Goal: Information Seeking & Learning: Compare options

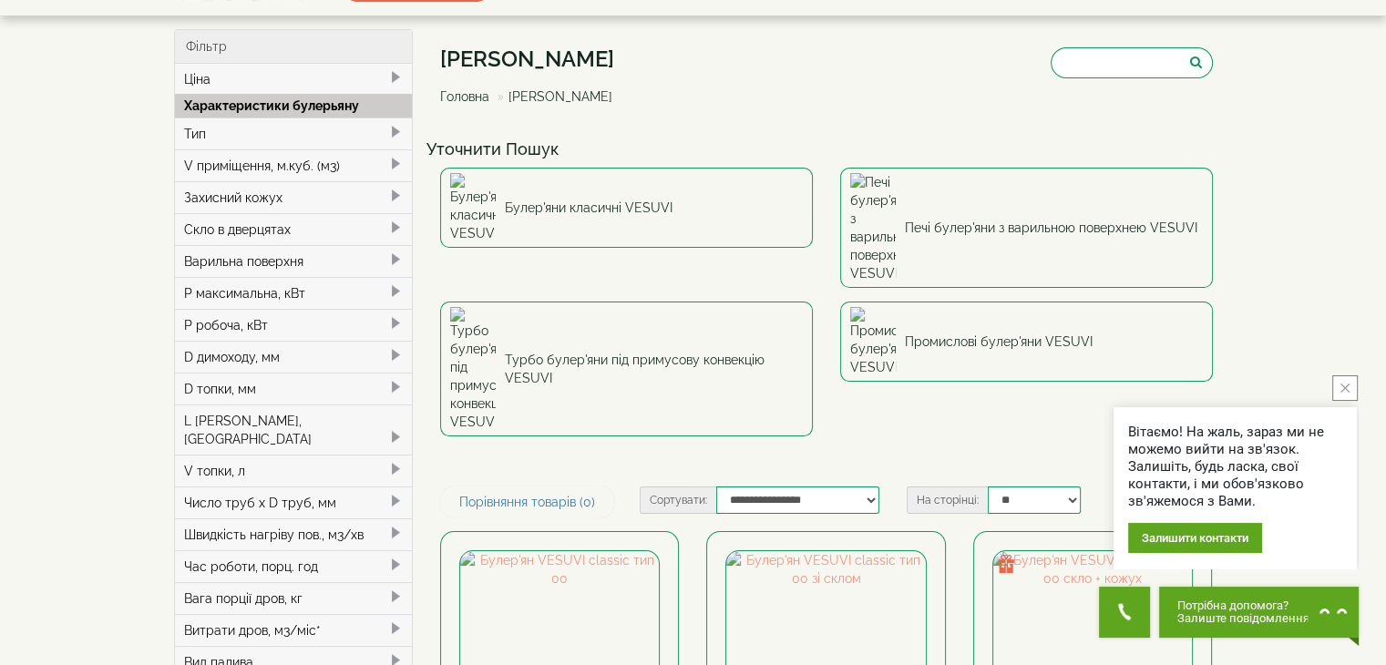
scroll to position [60, 0]
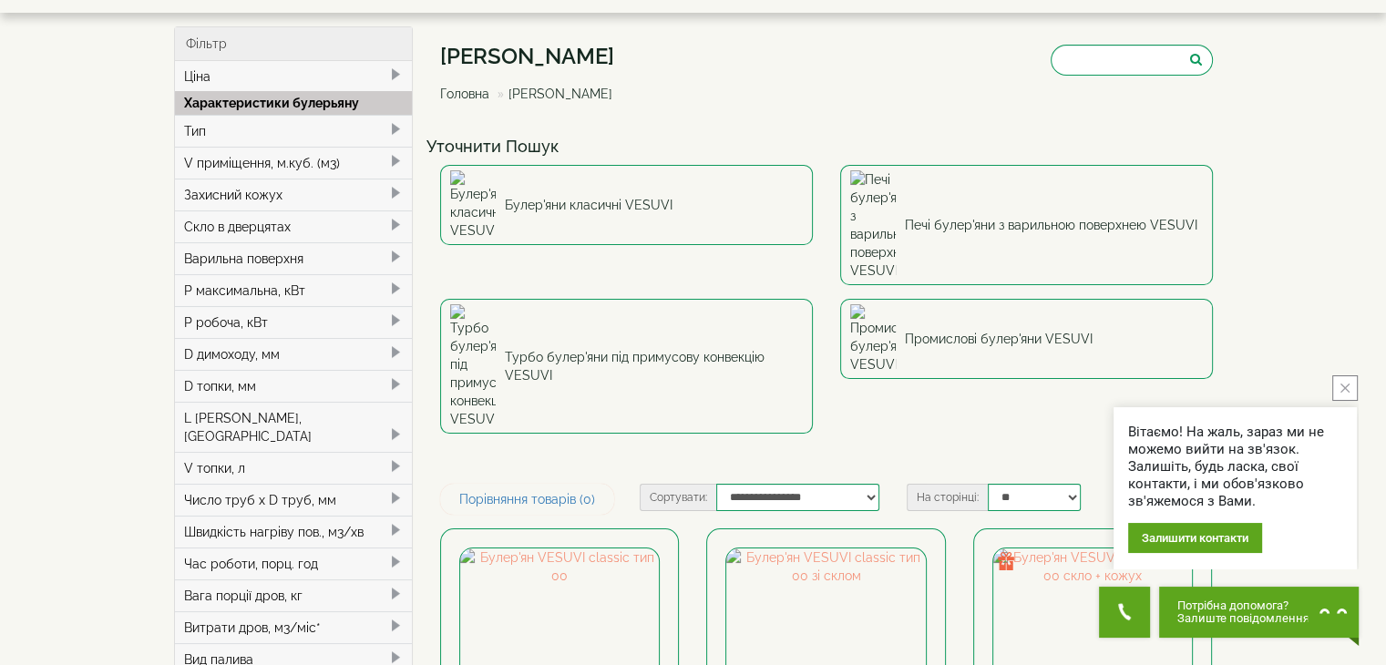
click at [1341, 398] on button "close button" at bounding box center [1345, 388] width 26 height 26
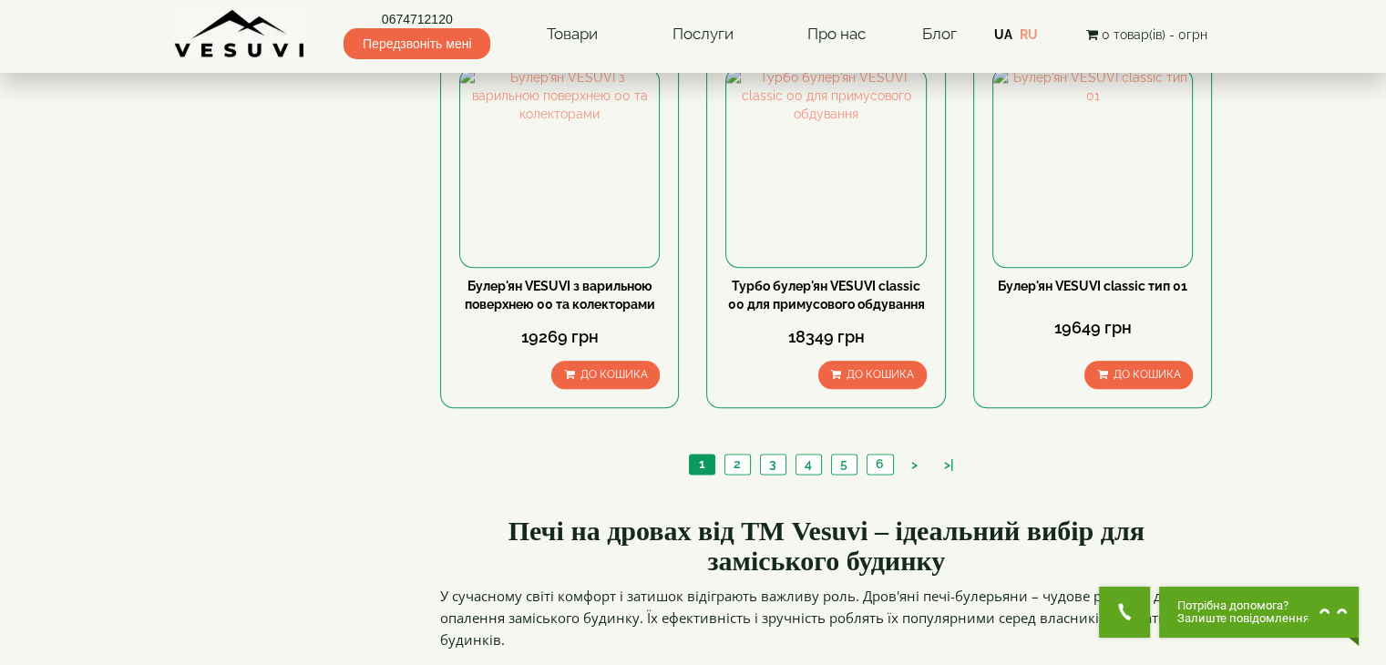
scroll to position [2150, 0]
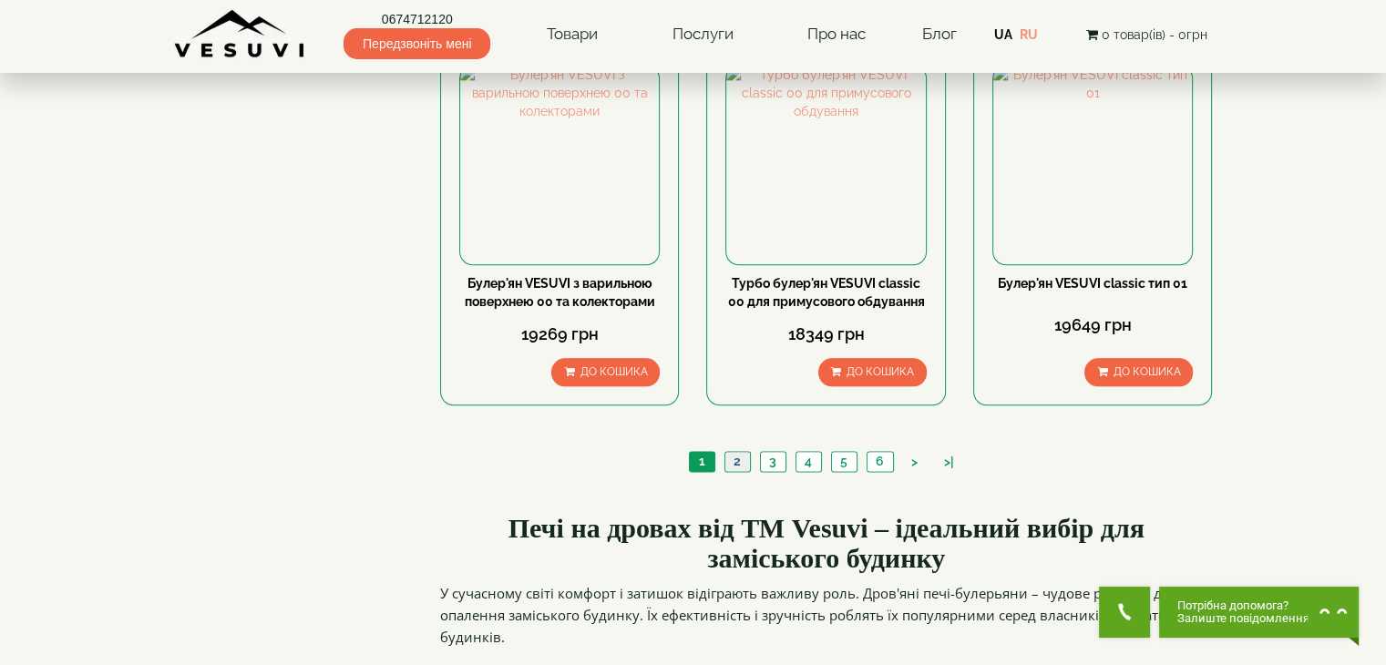
click at [734, 452] on link "2" at bounding box center [737, 461] width 26 height 19
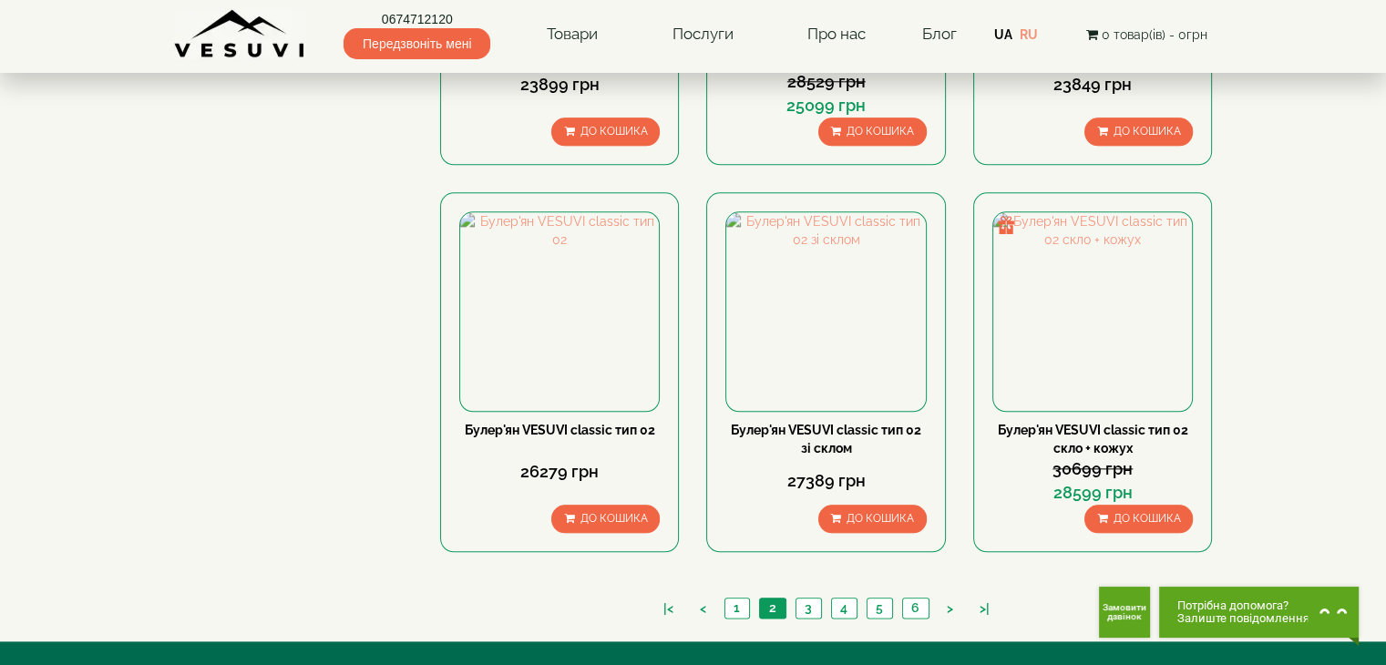
scroll to position [2130, 0]
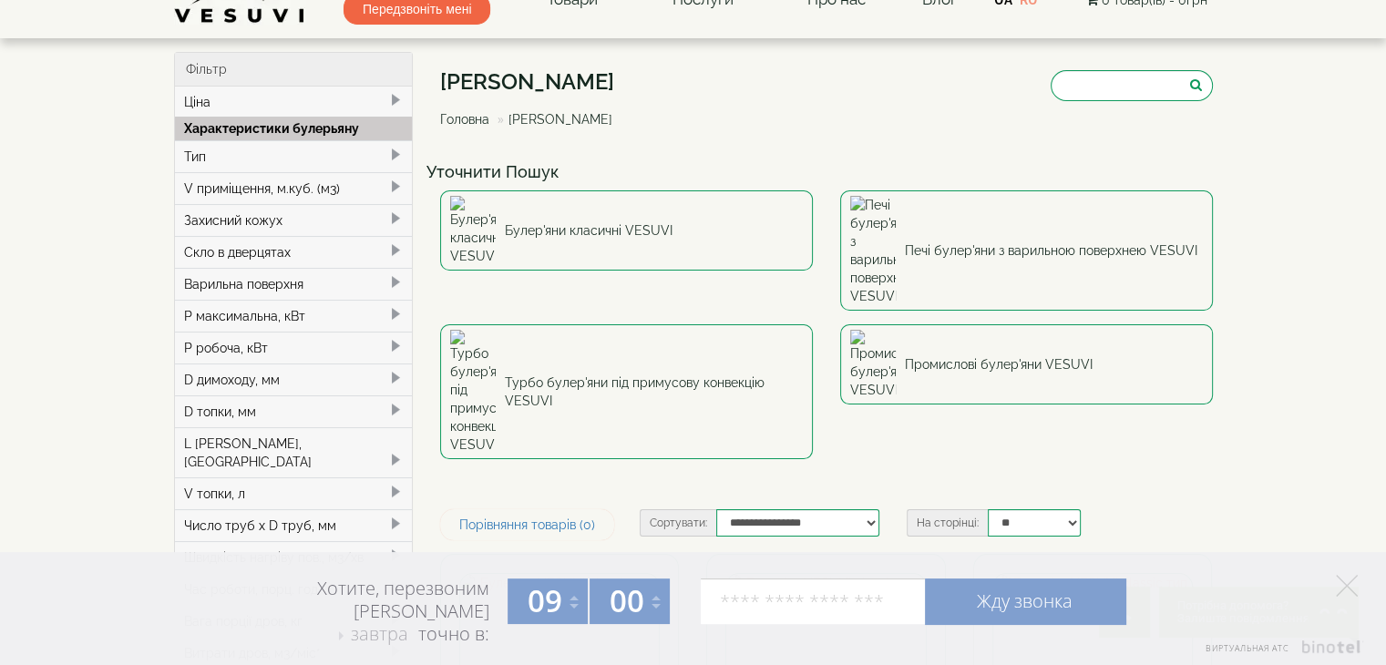
scroll to position [25, 0]
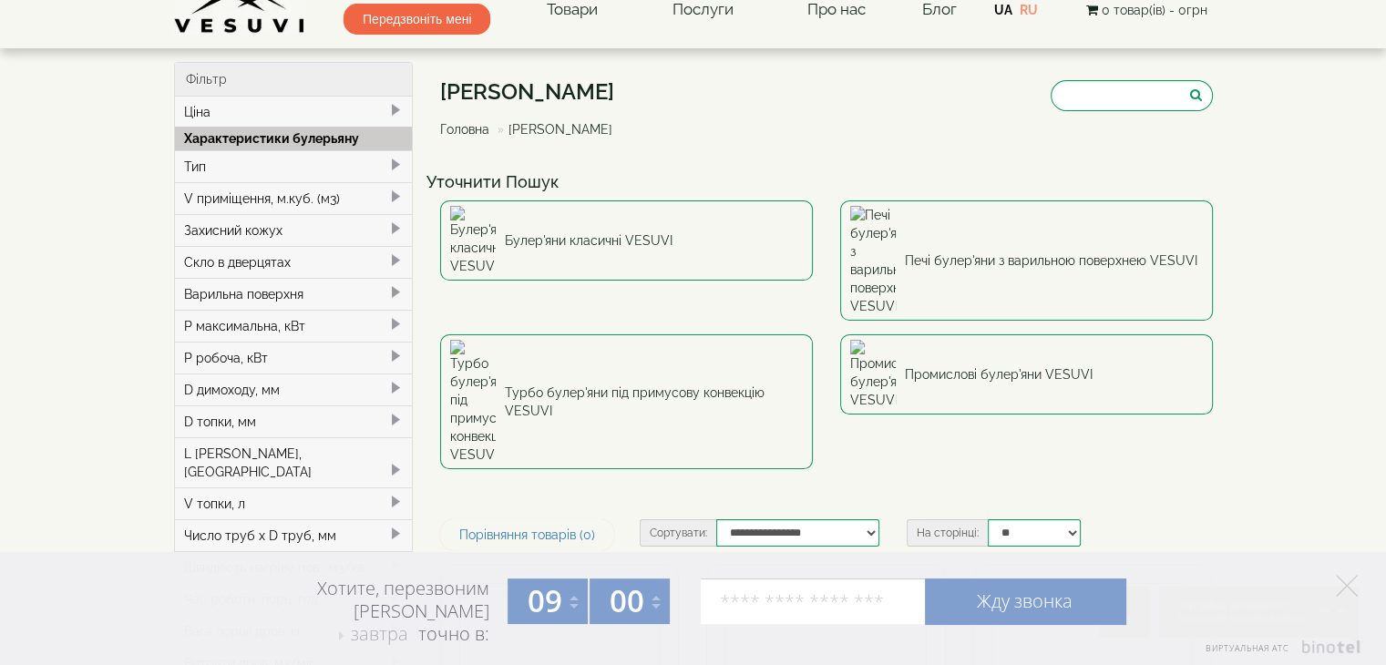
click at [304, 161] on div "Тип" at bounding box center [294, 166] width 238 height 32
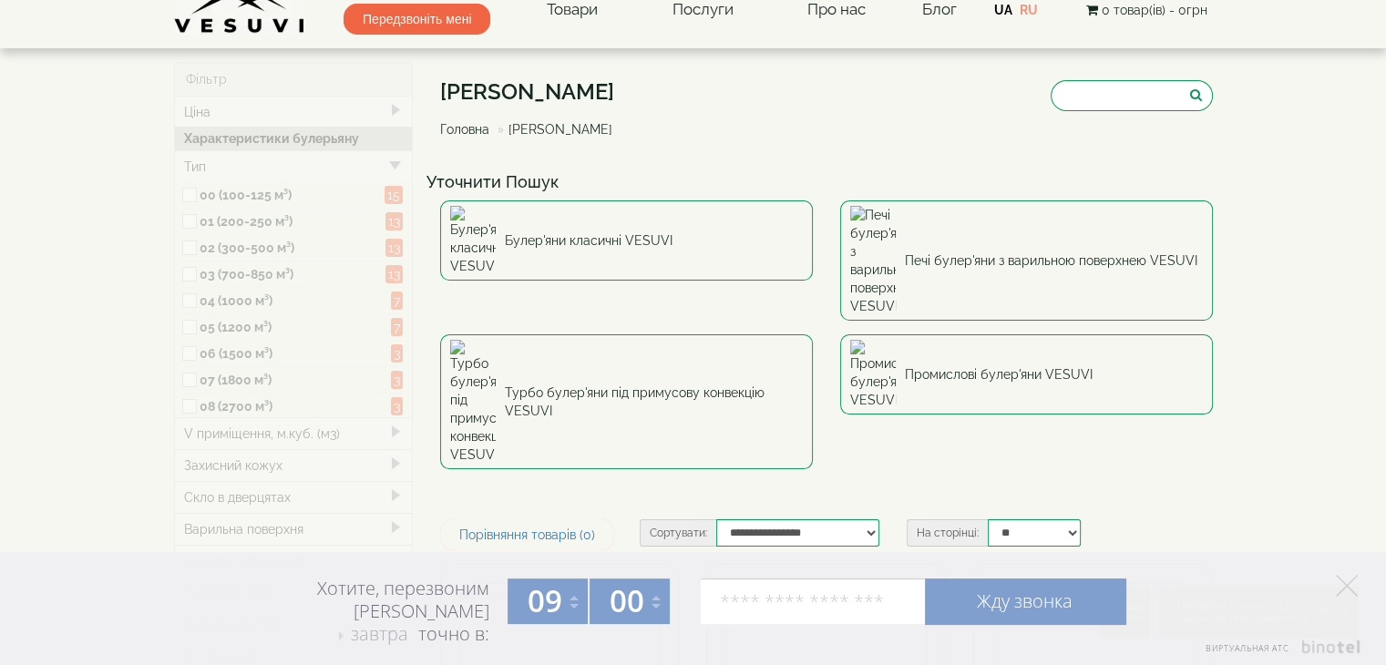
type input "*****"
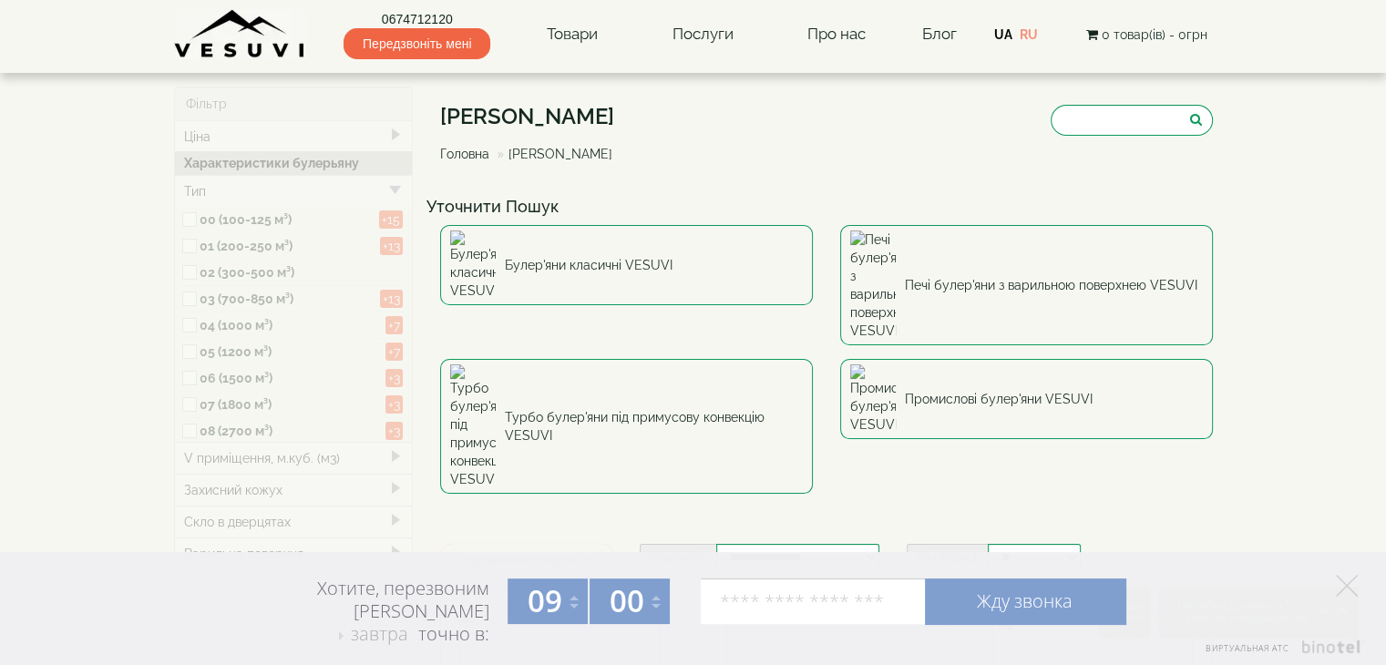
type input "*****"
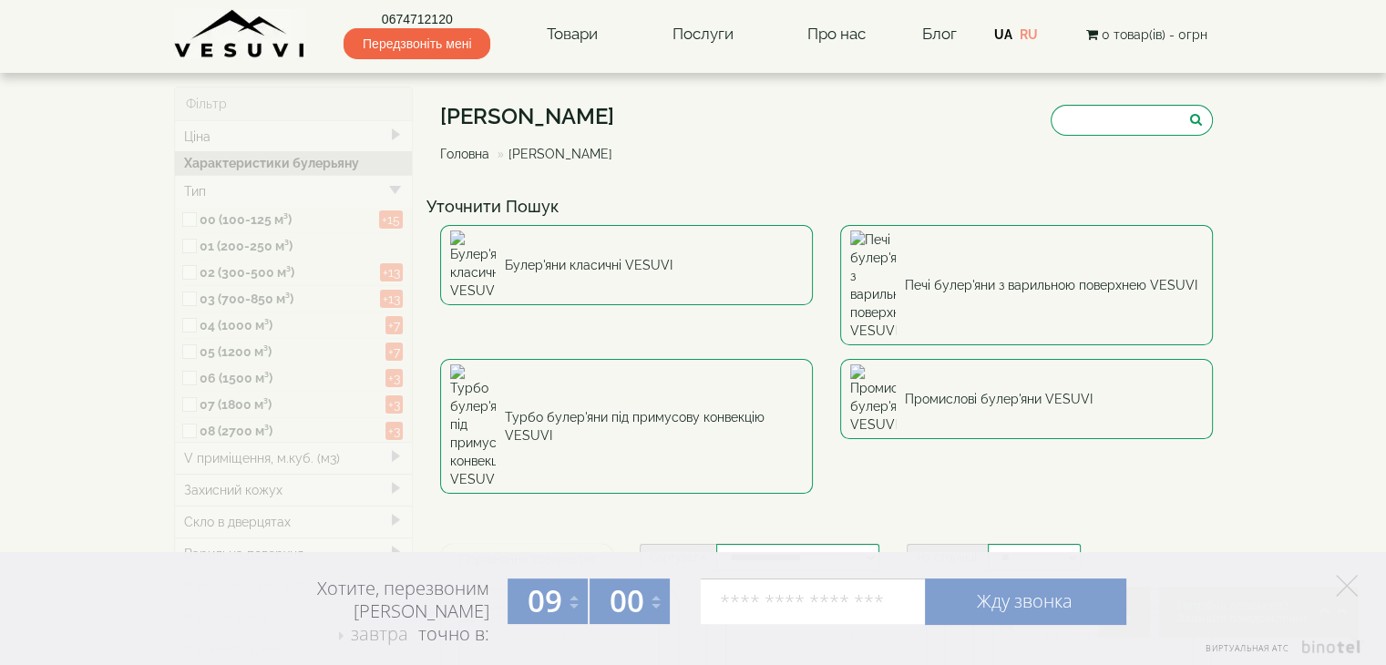
type input "*****"
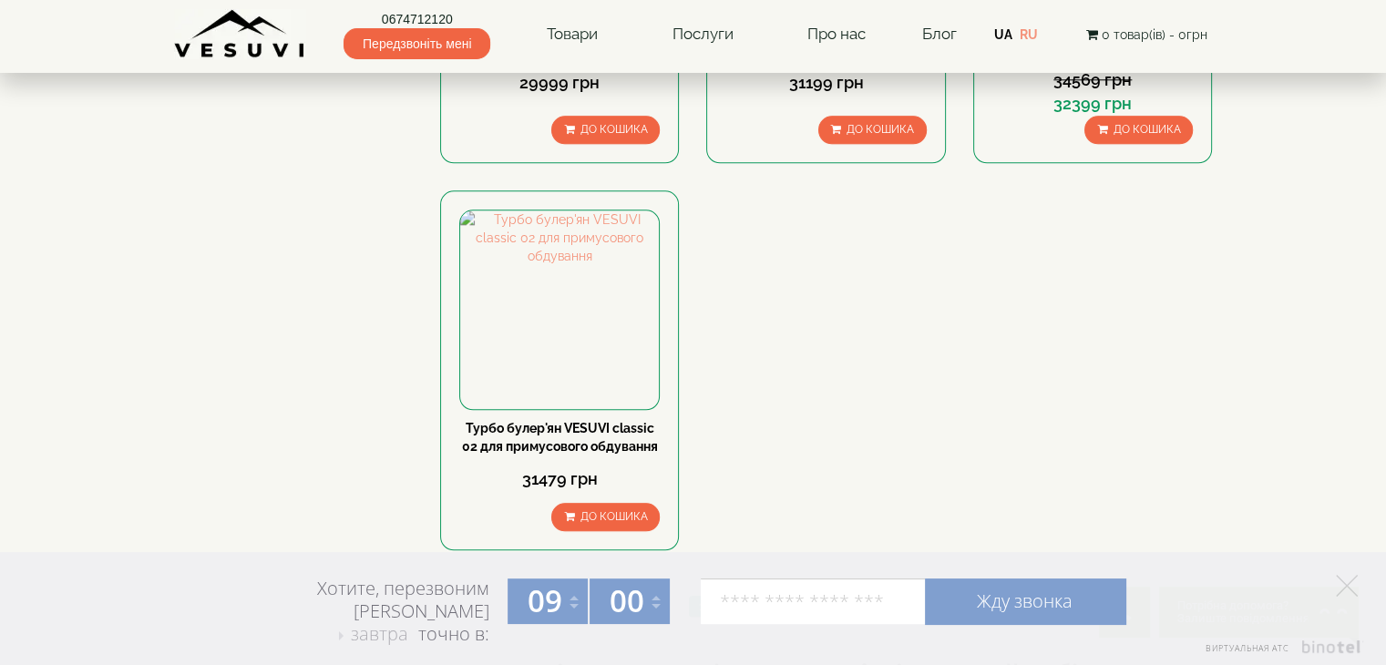
scroll to position [1986, 0]
click at [740, 597] on link "2" at bounding box center [737, 606] width 26 height 19
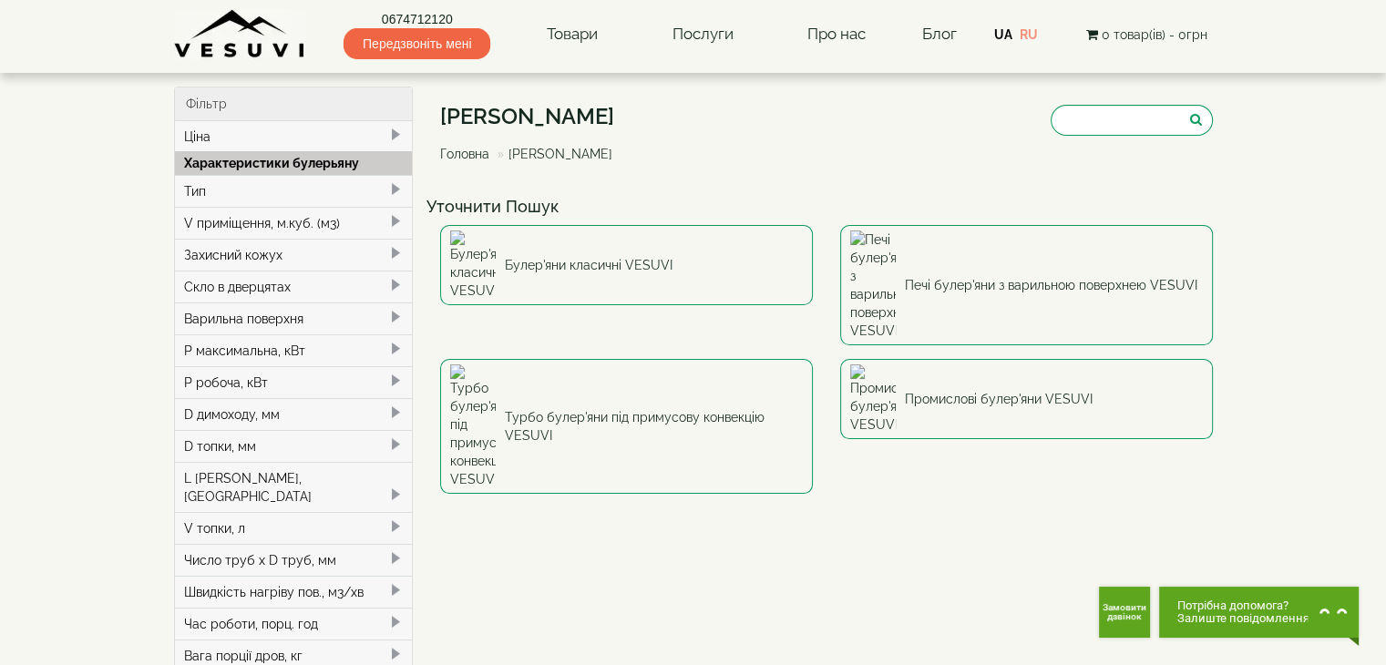
click at [233, 188] on div "Тип" at bounding box center [294, 191] width 238 height 32
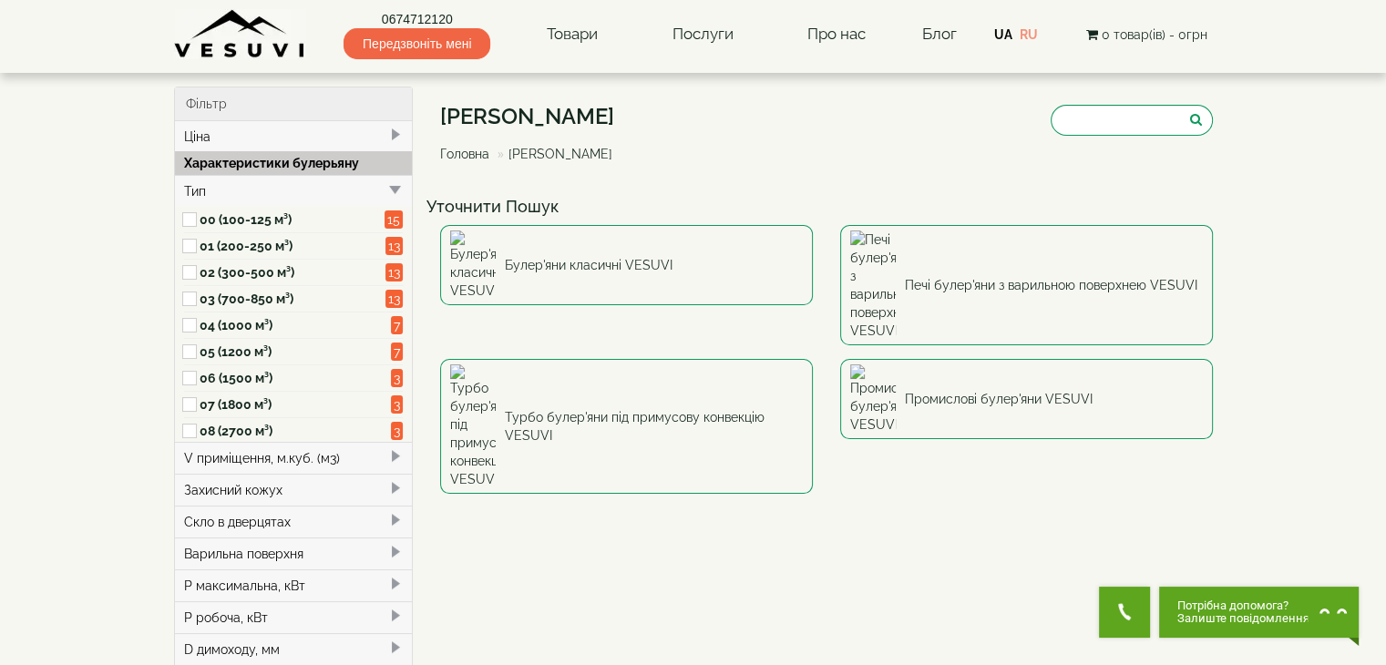
click at [262, 239] on label "01 (200-250 м³)" at bounding box center [293, 246] width 186 height 18
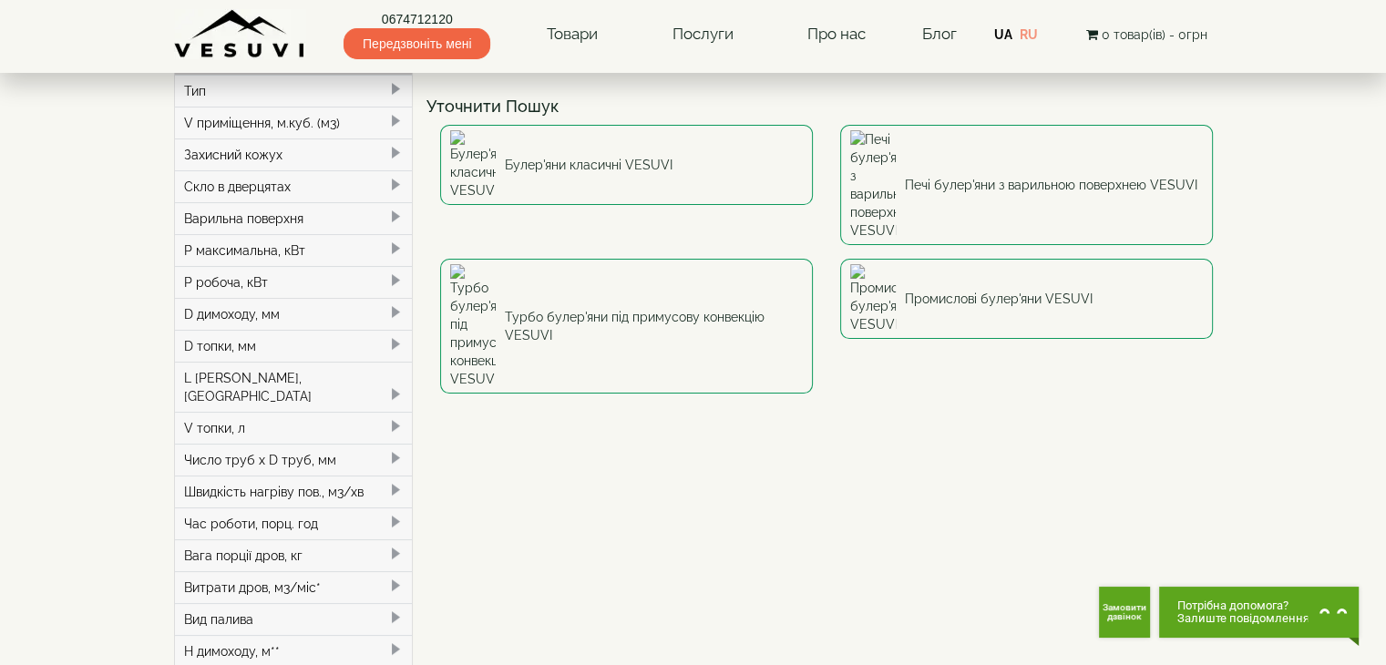
scroll to position [90, 0]
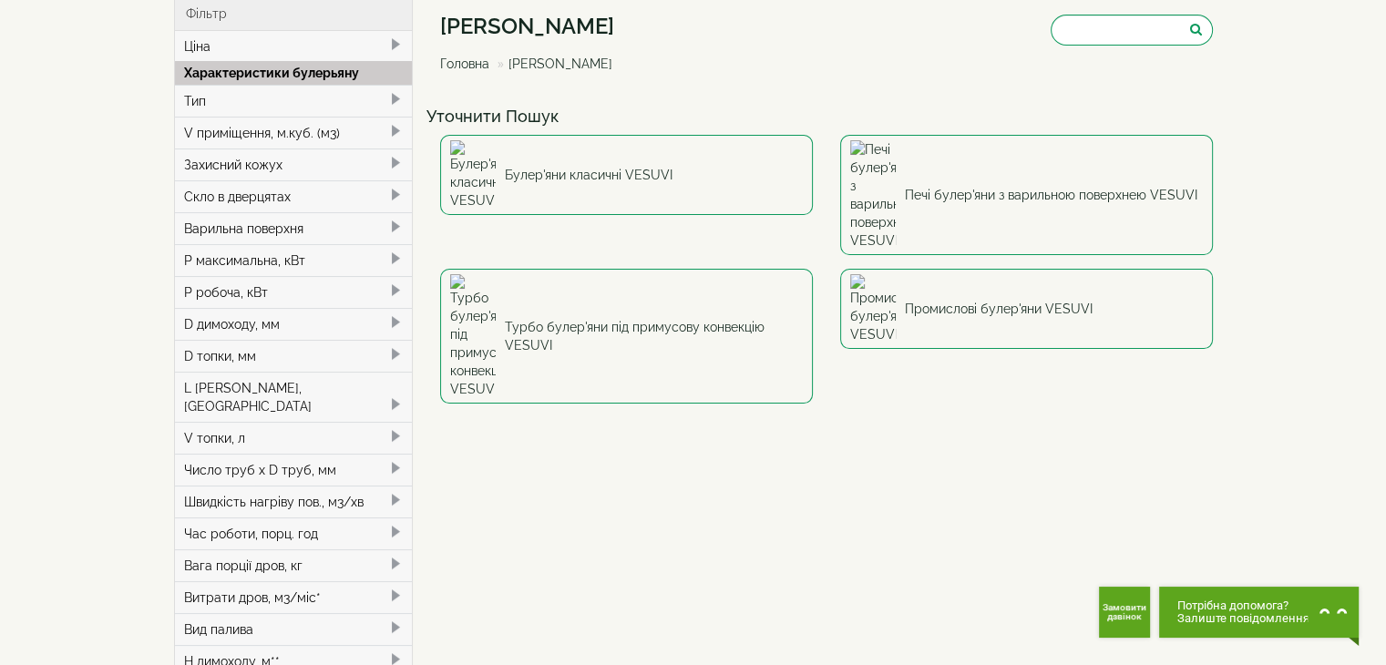
click at [255, 104] on div "Тип" at bounding box center [294, 101] width 238 height 32
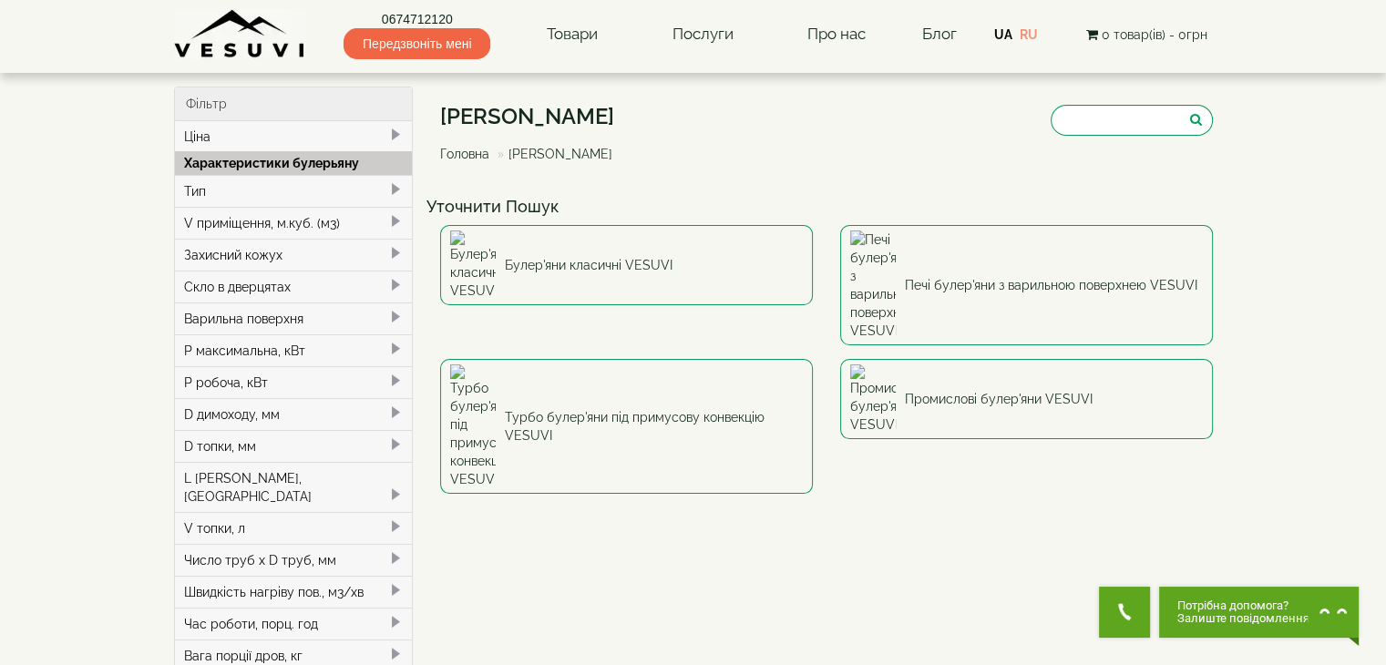
click at [192, 180] on div "Тип" at bounding box center [294, 191] width 238 height 32
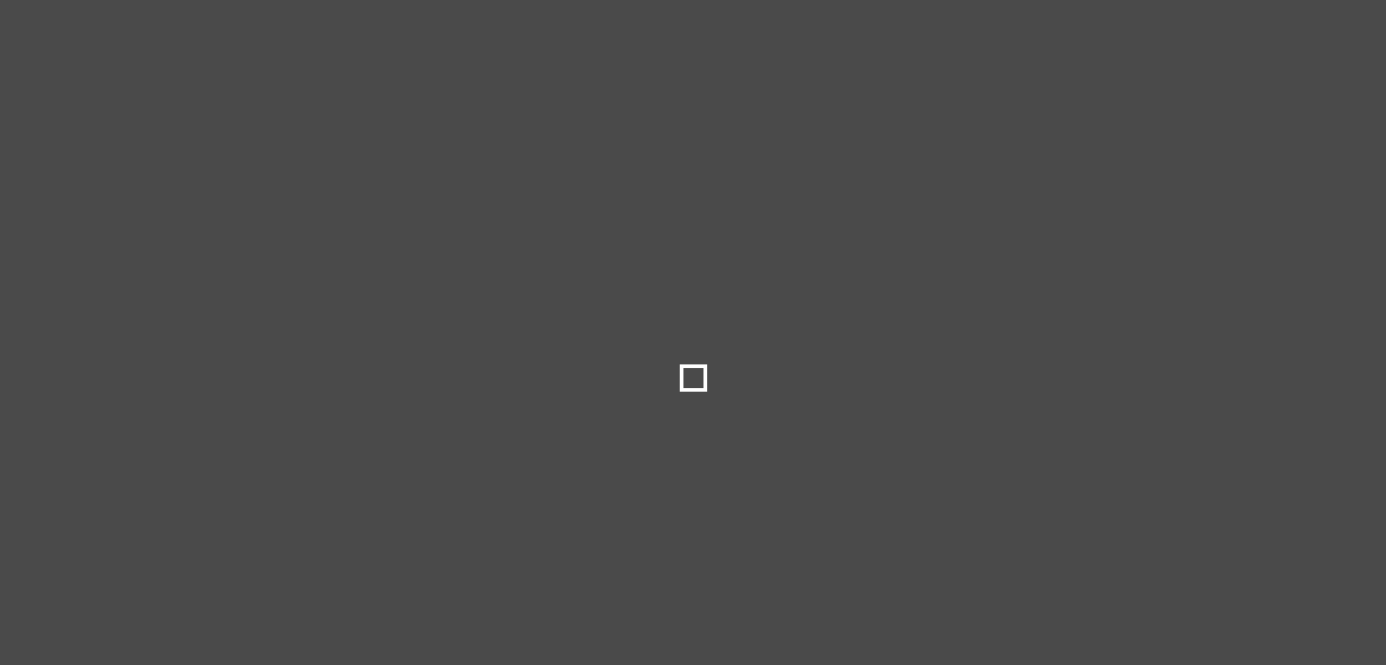
select select
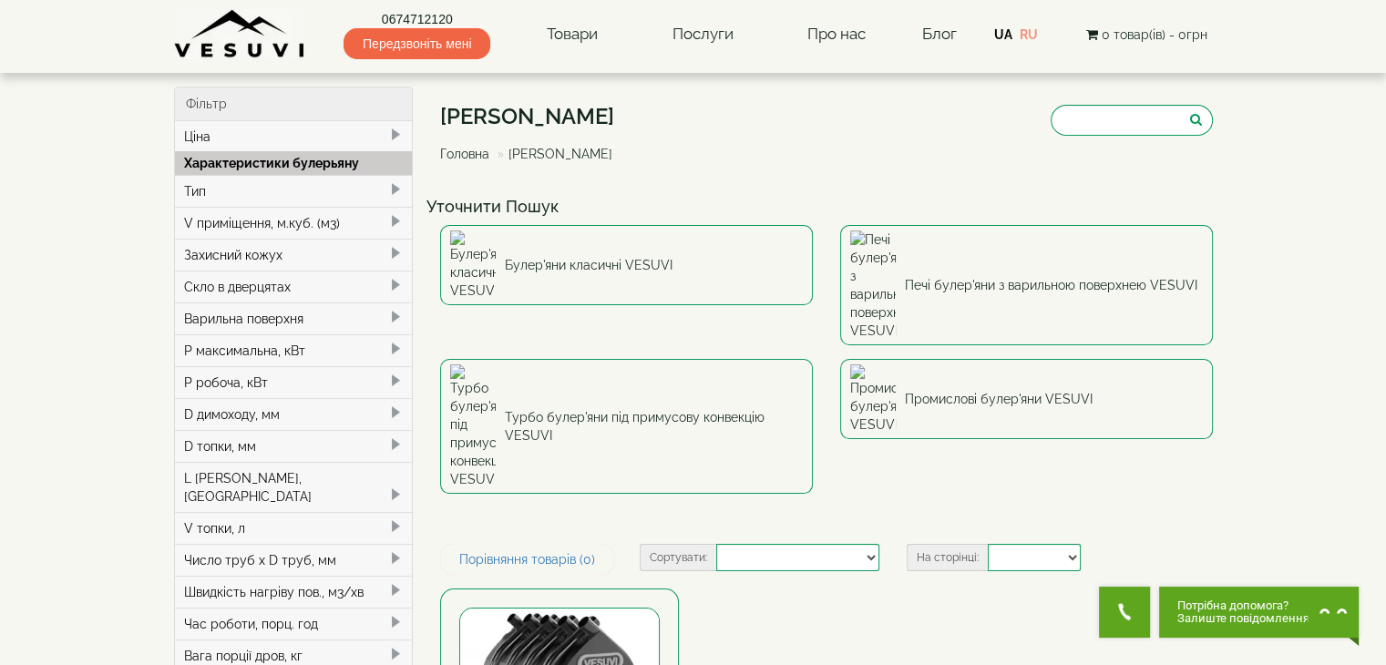
click at [200, 185] on div "Тип" at bounding box center [294, 191] width 238 height 32
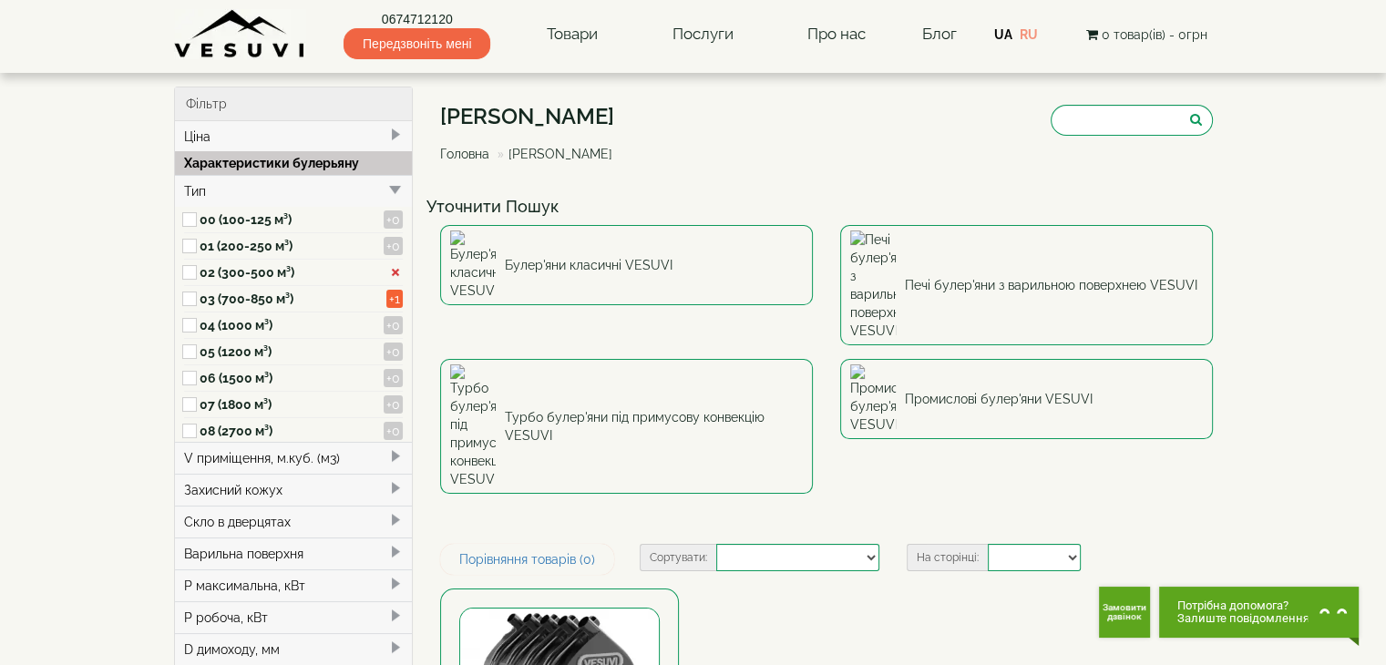
click at [395, 275] on span at bounding box center [395, 273] width 15 height 15
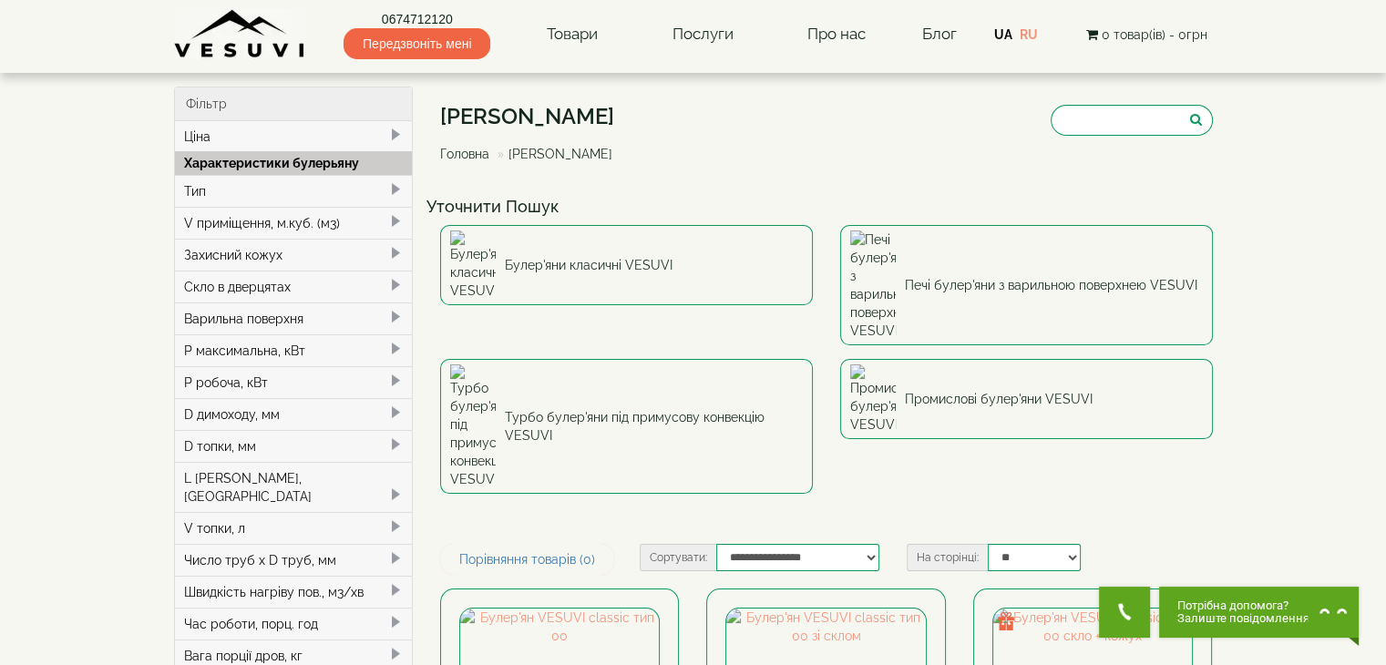
click at [220, 190] on div "Тип" at bounding box center [294, 191] width 238 height 32
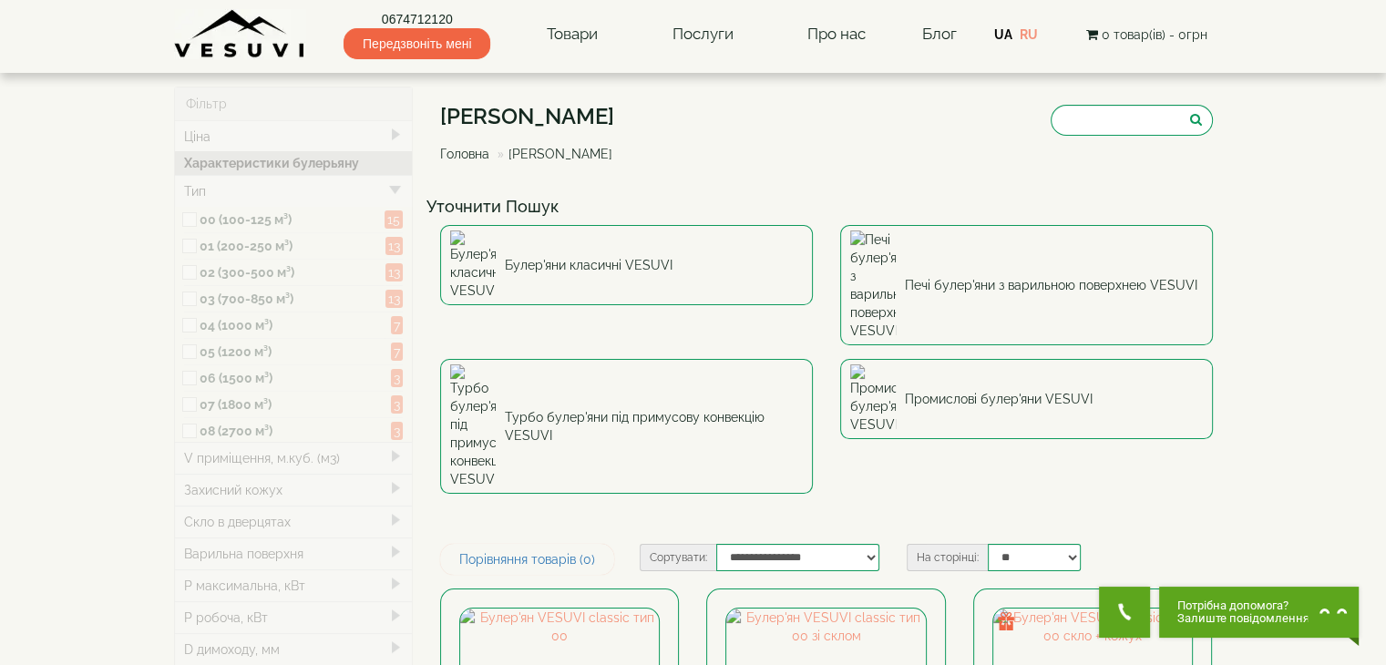
type input "*****"
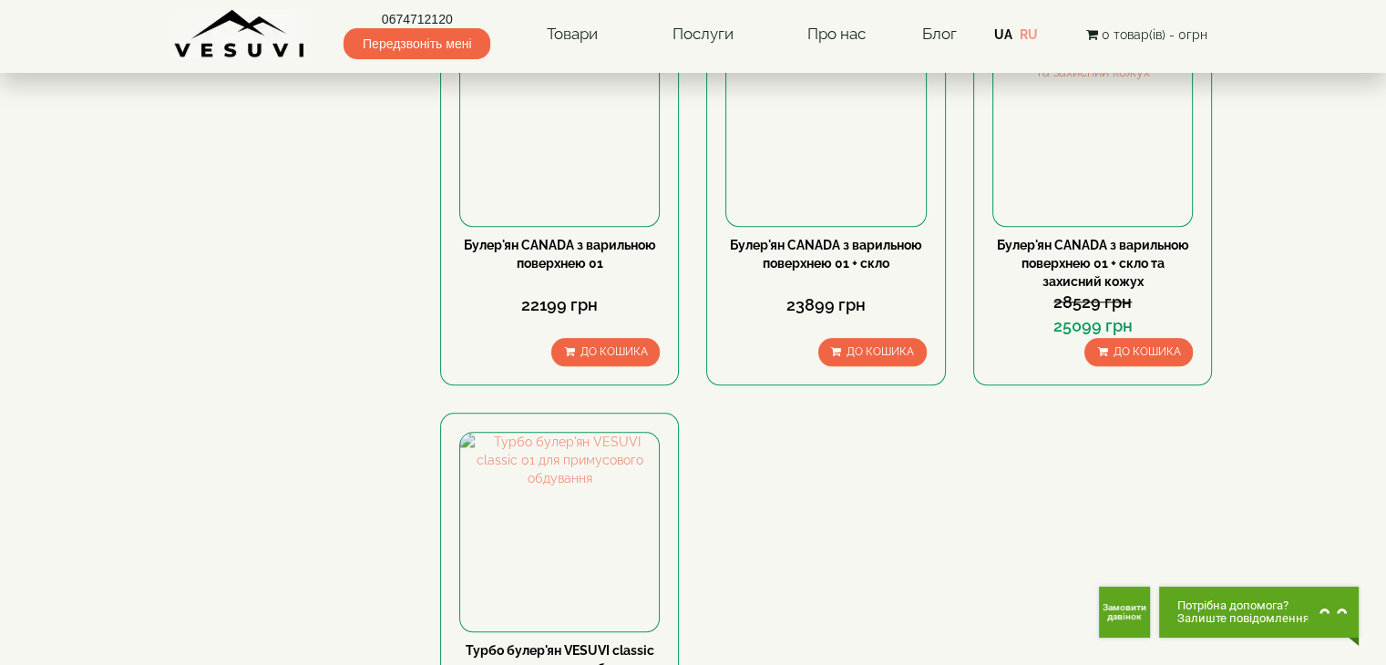
scroll to position [1766, 0]
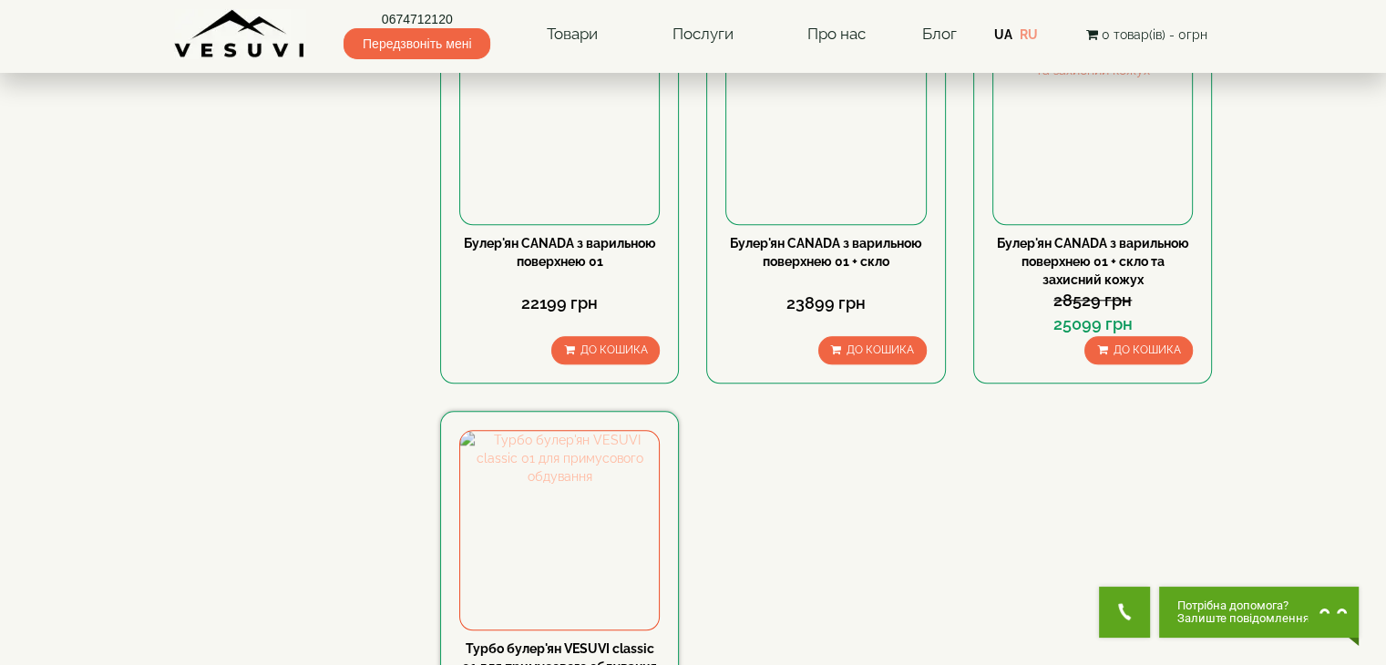
click at [578, 431] on img at bounding box center [559, 530] width 199 height 199
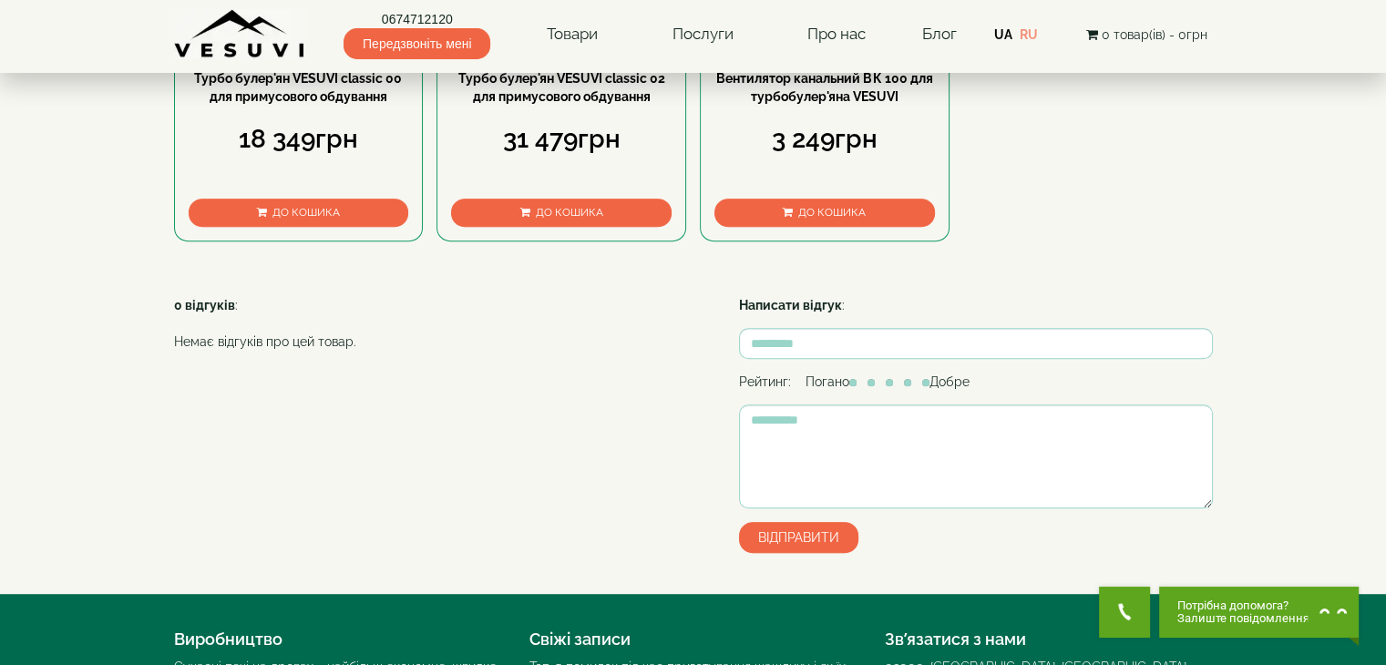
scroll to position [1082, 0]
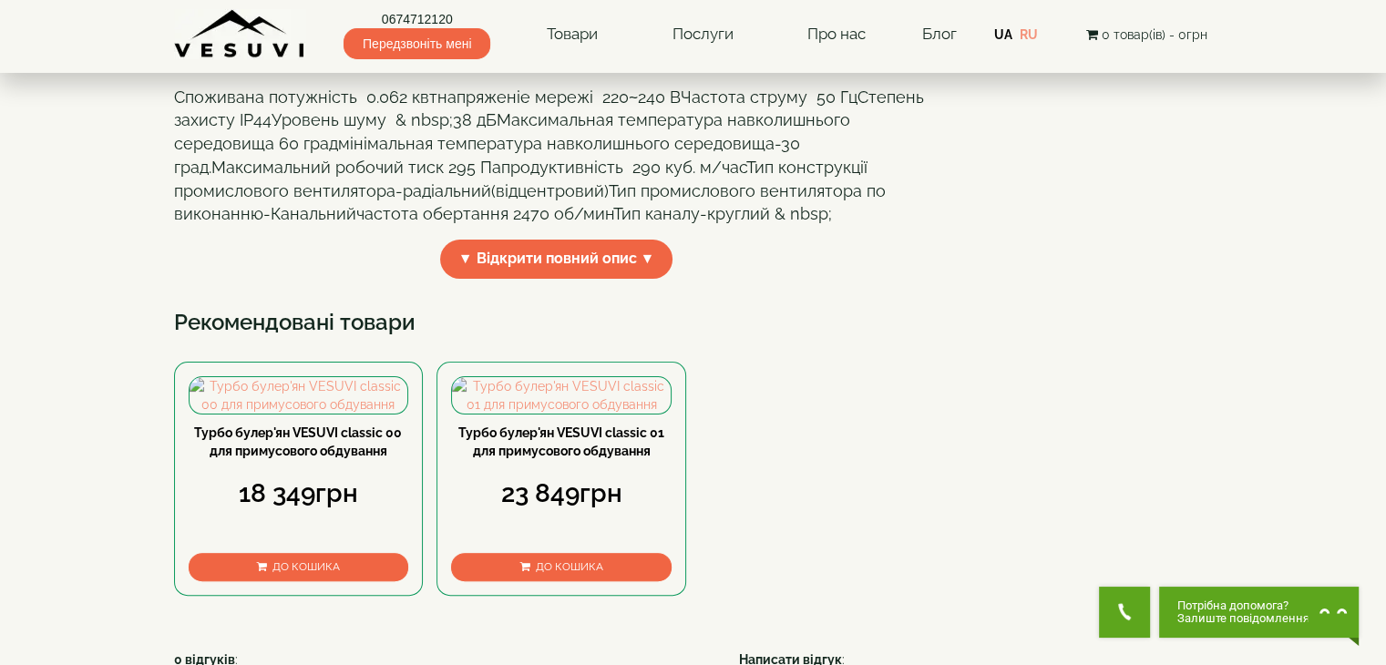
scroll to position [383, 0]
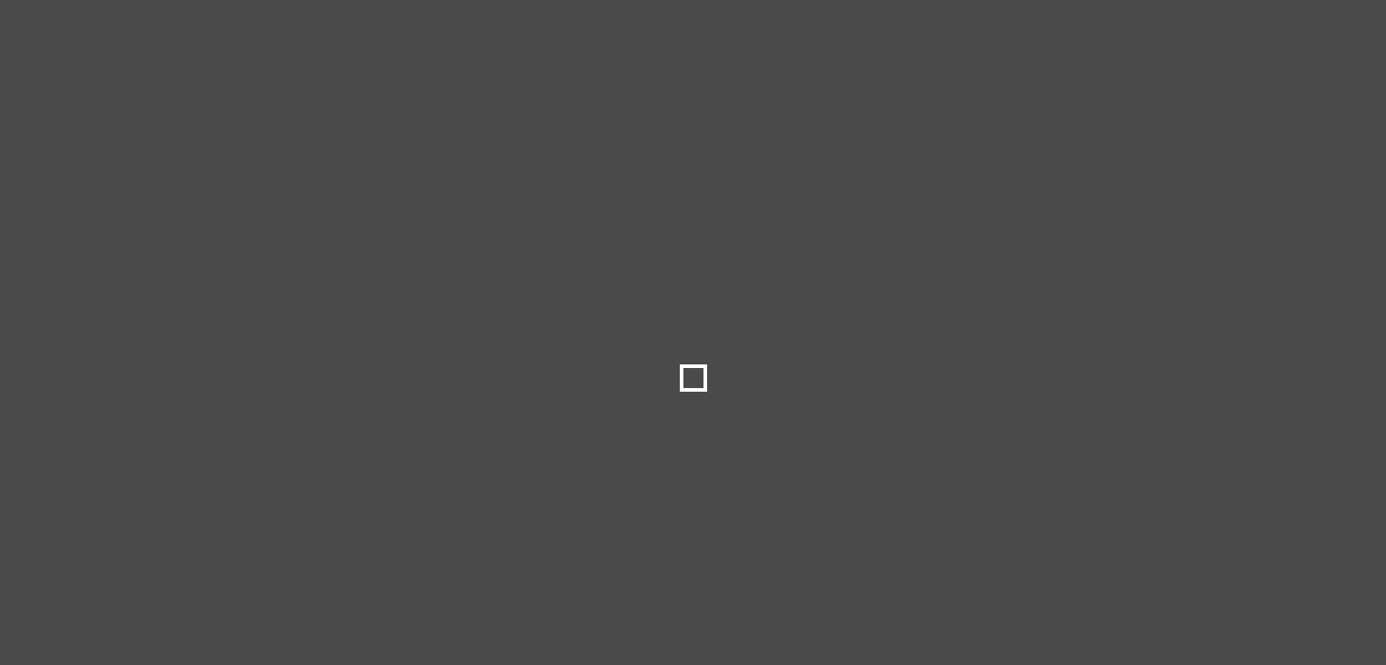
select select
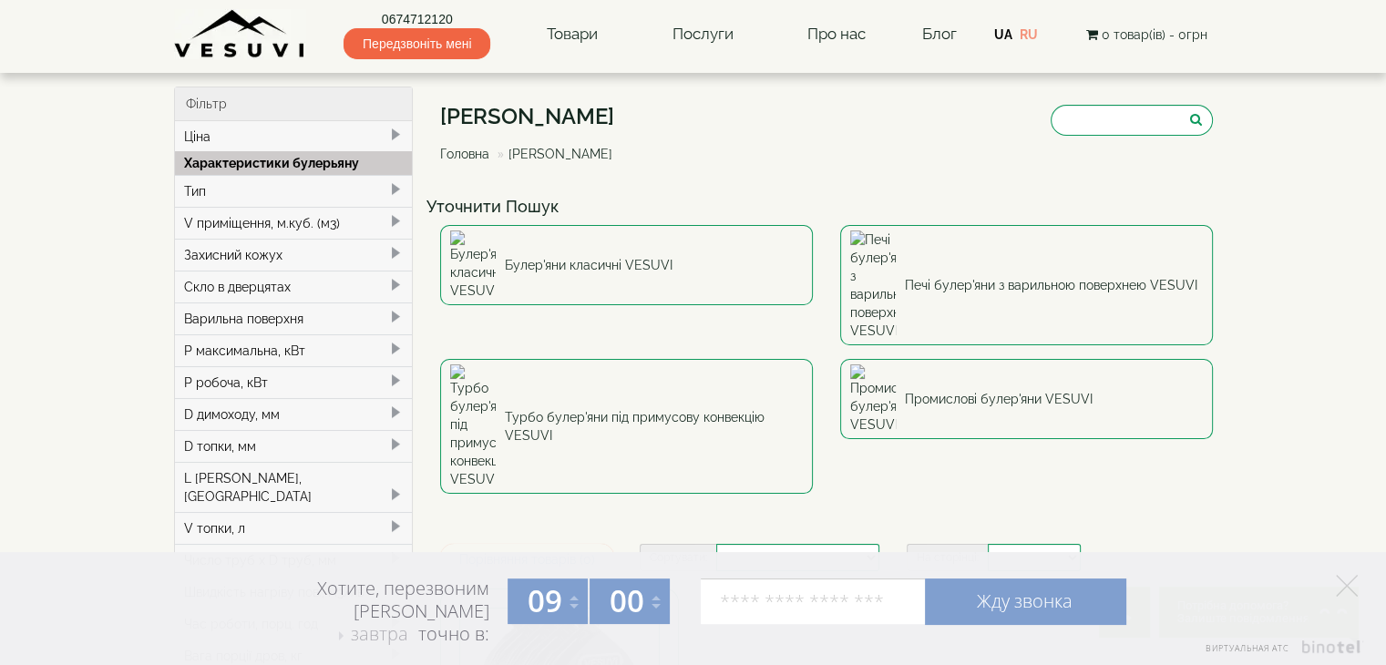
click at [218, 185] on div "Тип" at bounding box center [294, 191] width 238 height 32
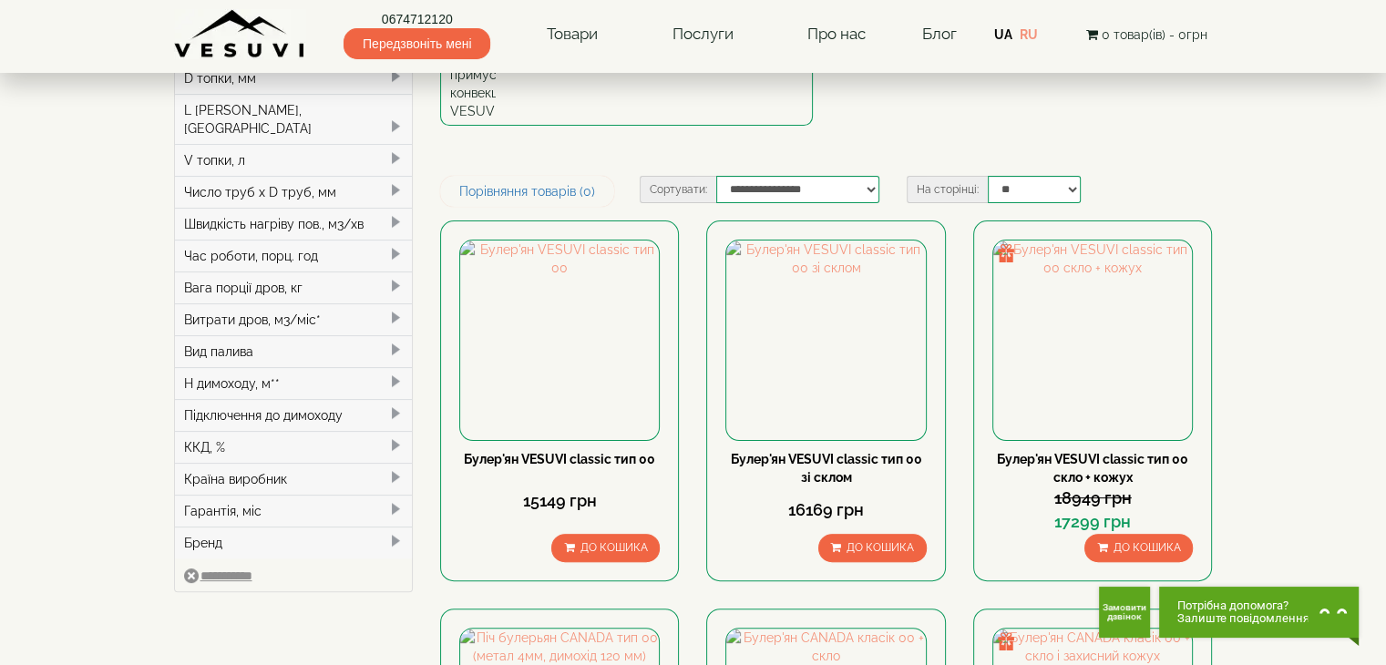
scroll to position [448, 0]
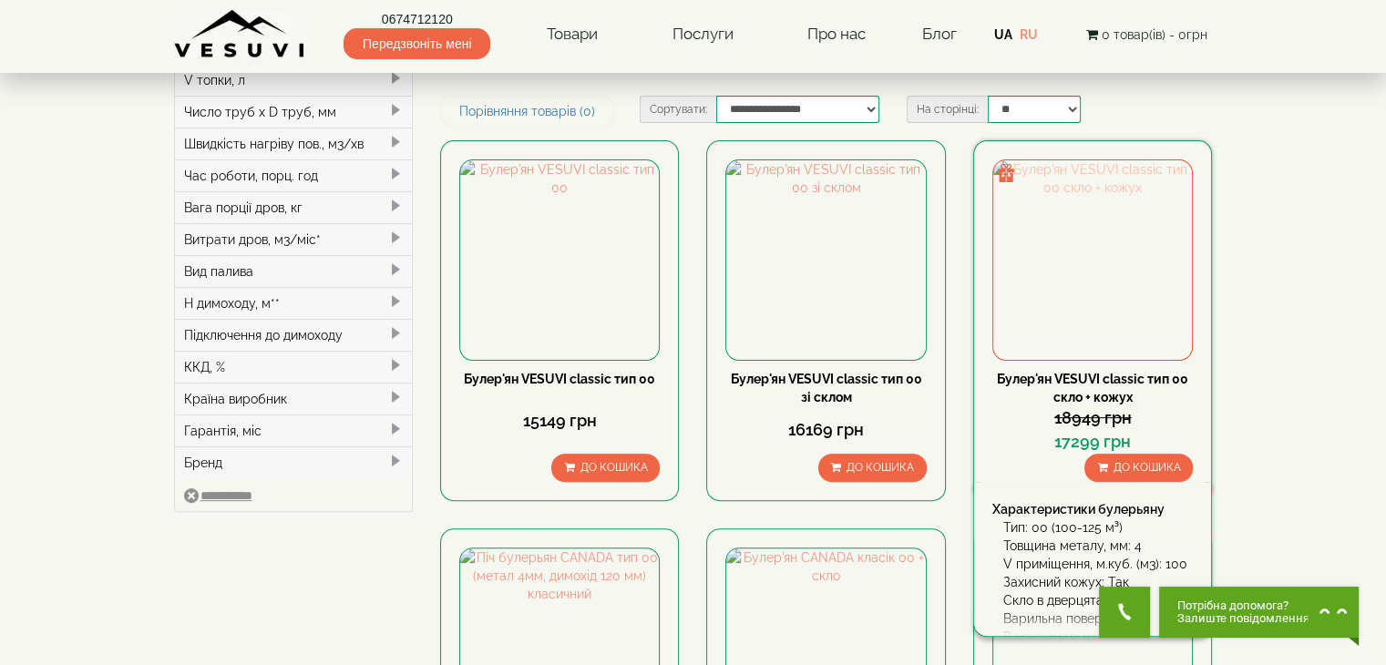
click at [1109, 160] on img at bounding box center [1092, 259] width 199 height 199
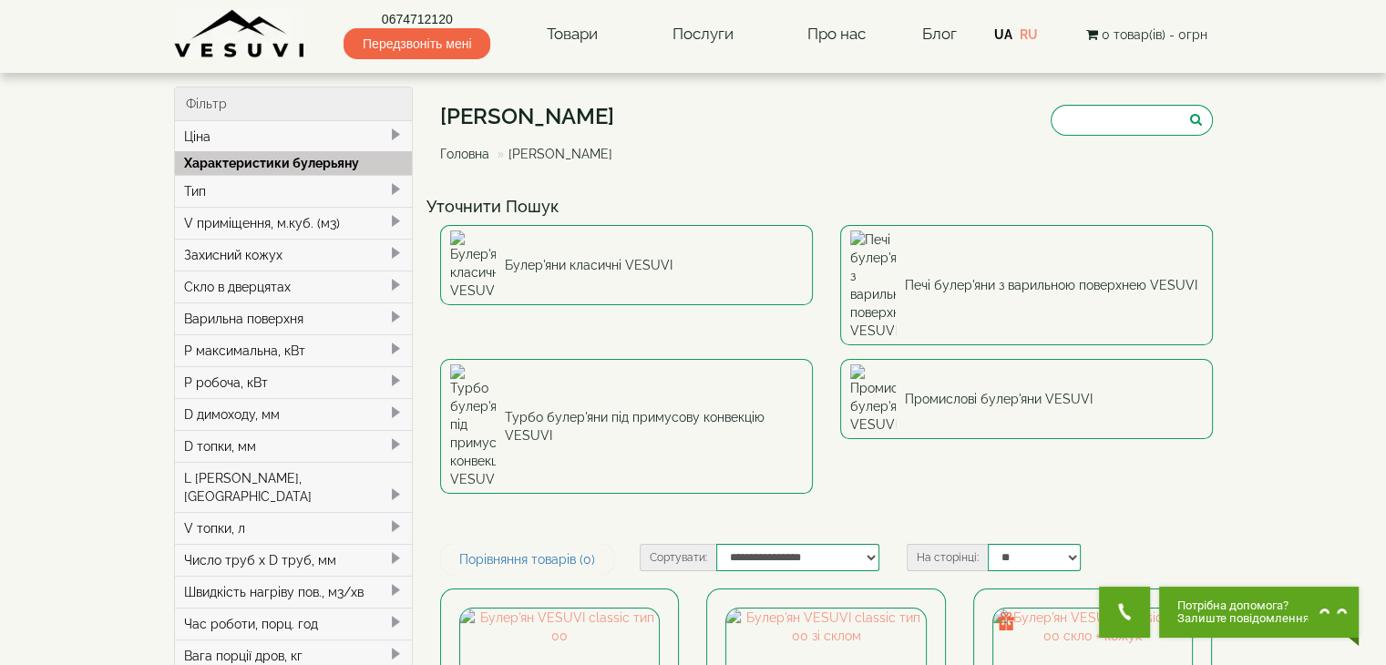
click at [237, 187] on div "Тип" at bounding box center [294, 191] width 238 height 32
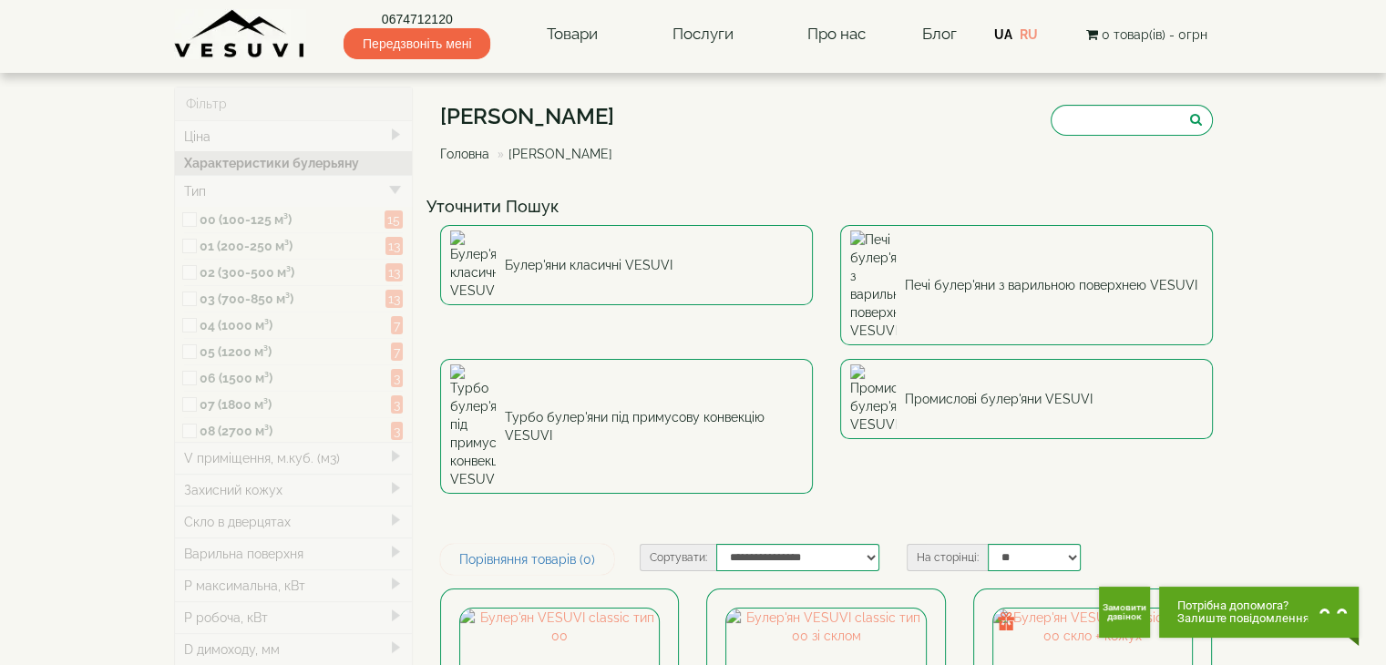
type input "*****"
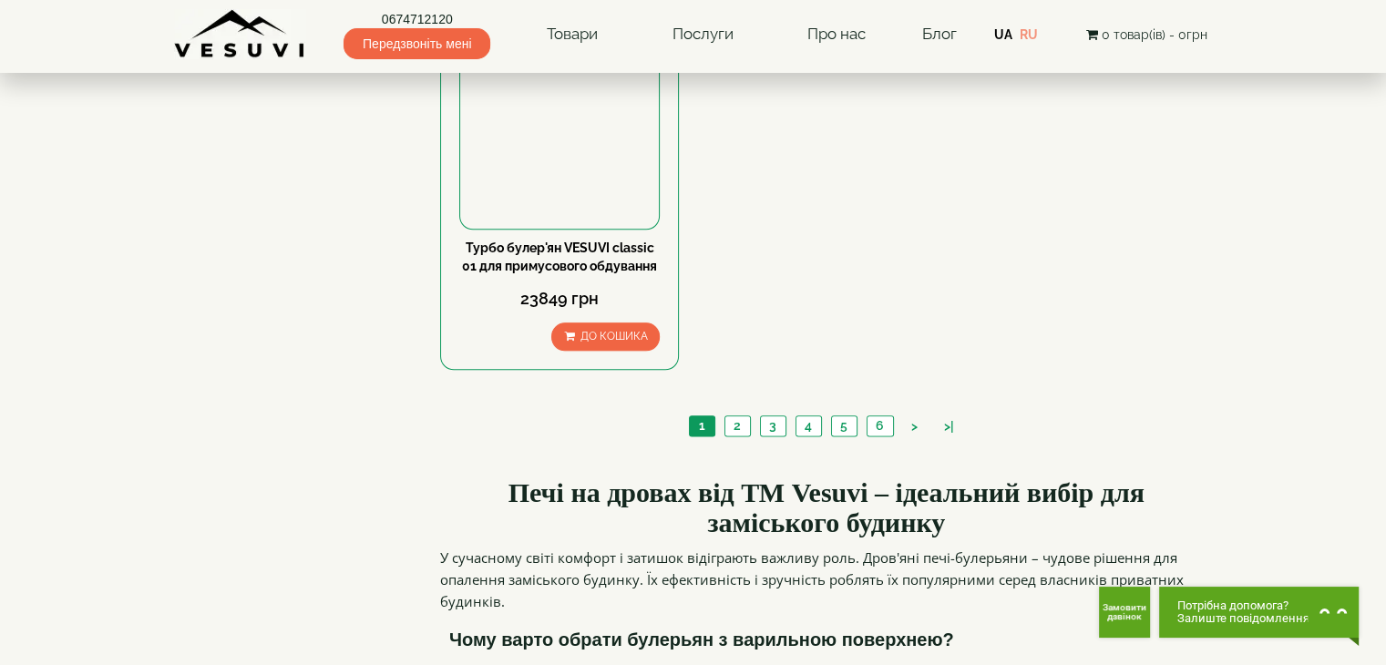
scroll to position [2168, 0]
click at [739, 416] on link "2" at bounding box center [737, 425] width 26 height 19
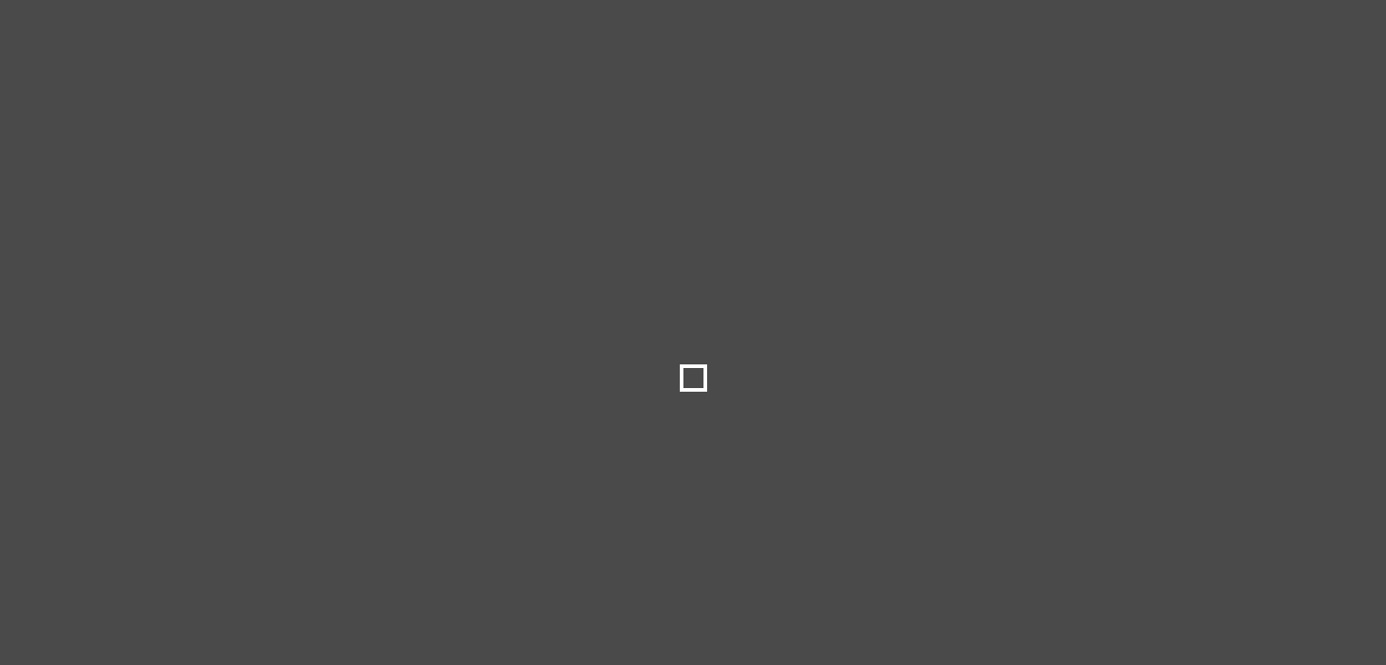
select select
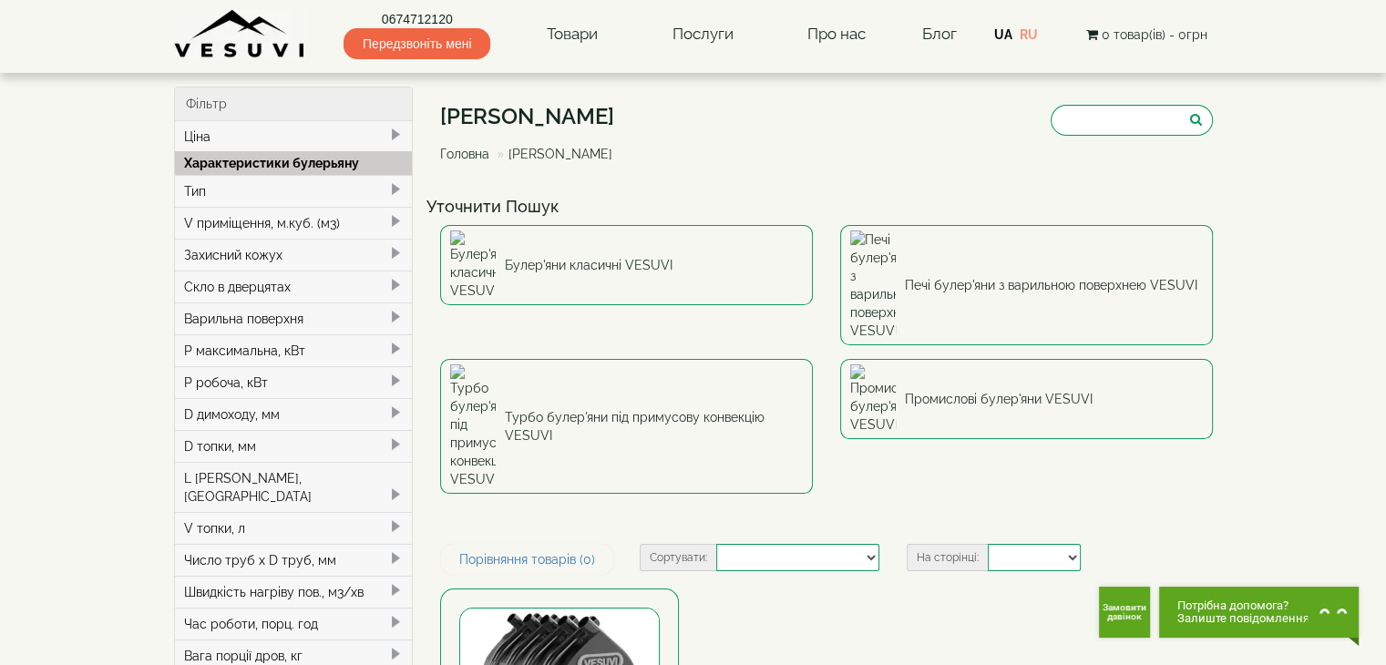
click at [218, 200] on div "Тип" at bounding box center [294, 191] width 238 height 32
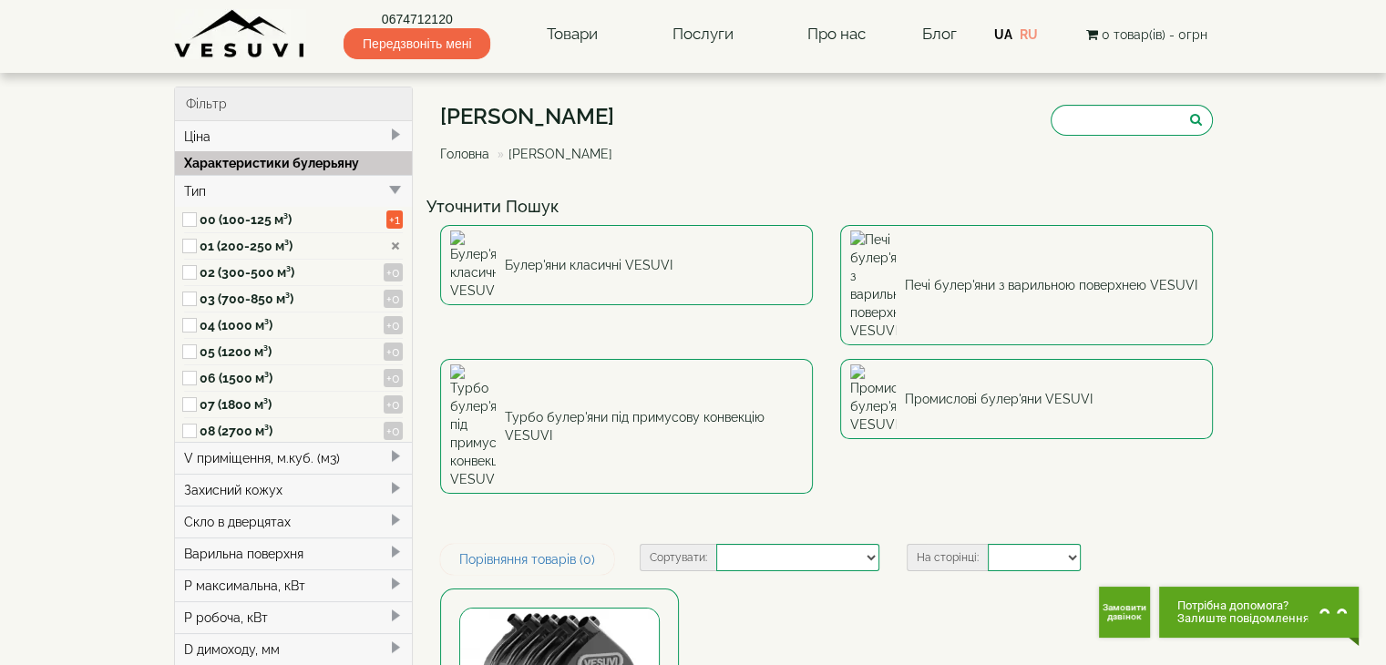
click at [208, 167] on div "Характеристики булерьяну" at bounding box center [294, 163] width 238 height 24
click at [394, 184] on span at bounding box center [395, 189] width 15 height 15
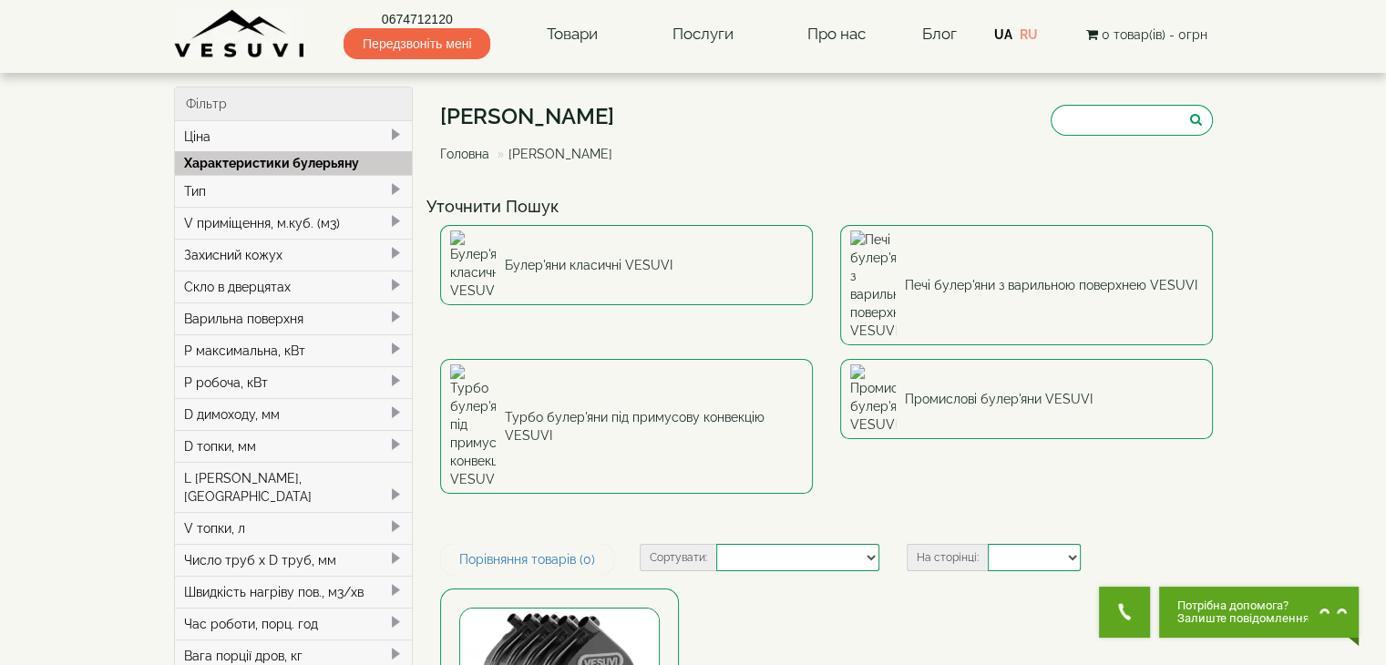
click at [333, 231] on div "V приміщення, м.куб. (м3)" at bounding box center [294, 223] width 238 height 32
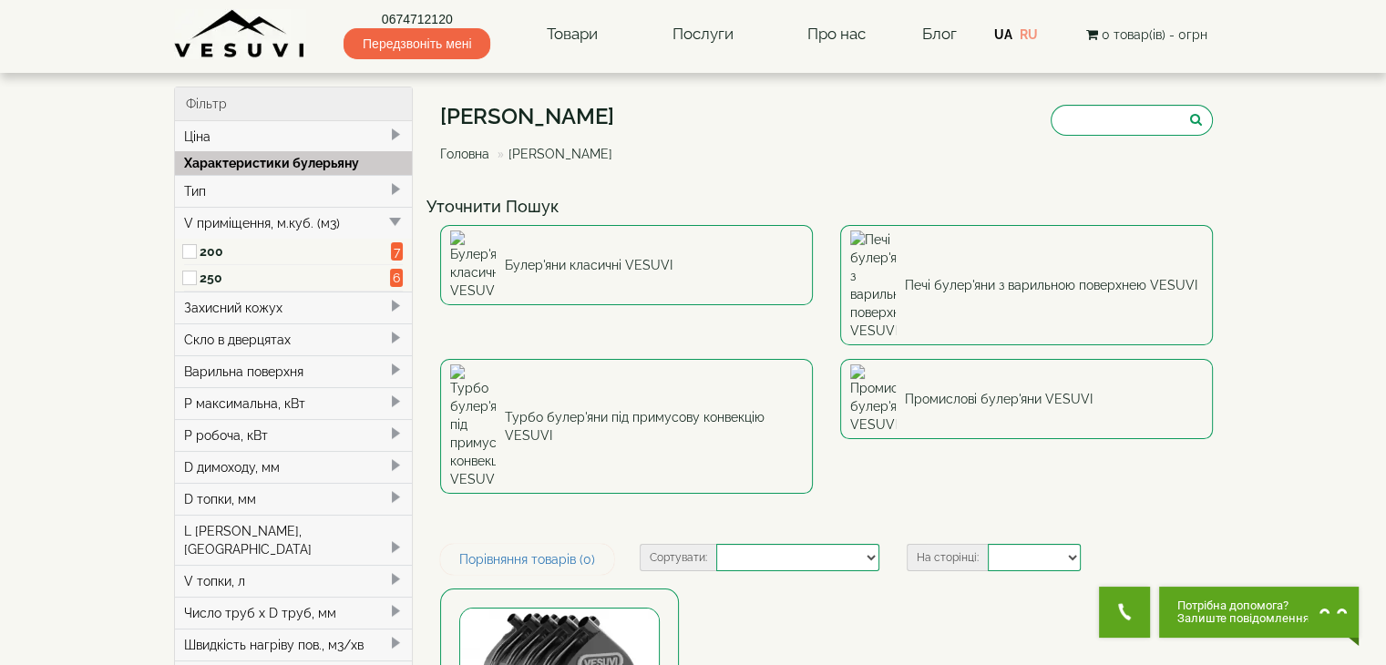
click at [401, 218] on span at bounding box center [395, 221] width 15 height 15
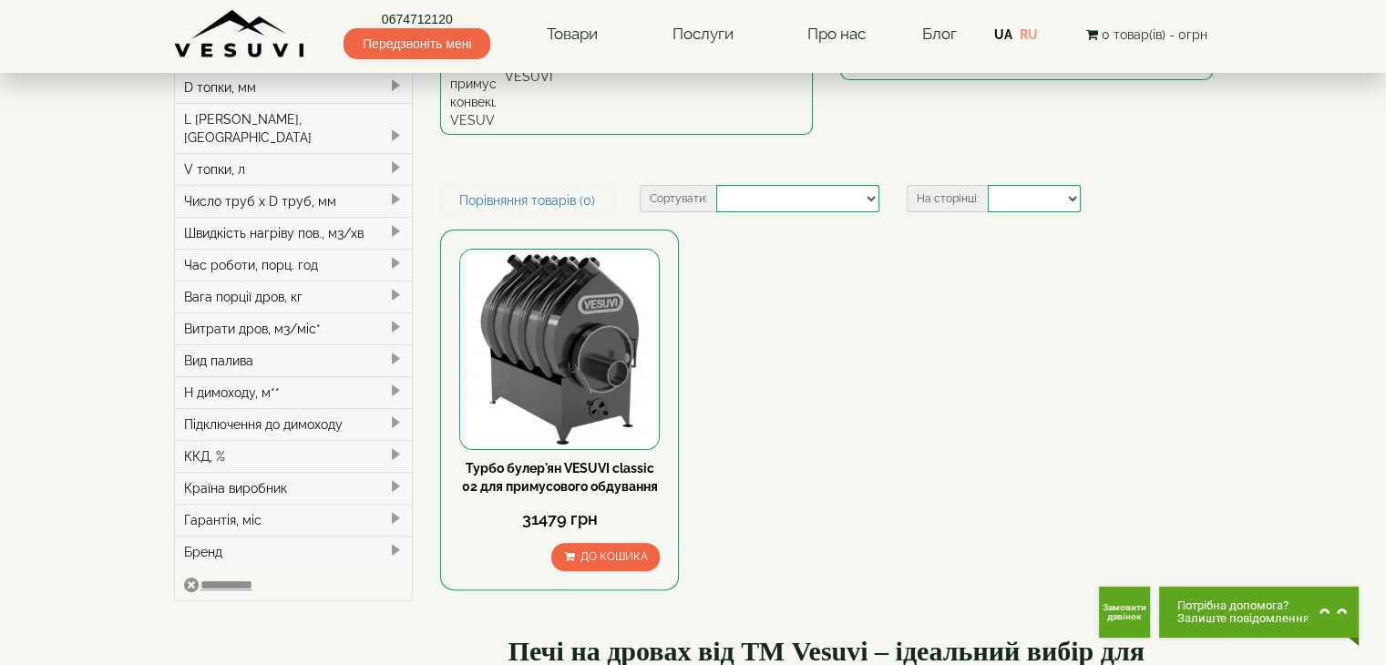
scroll to position [357, 0]
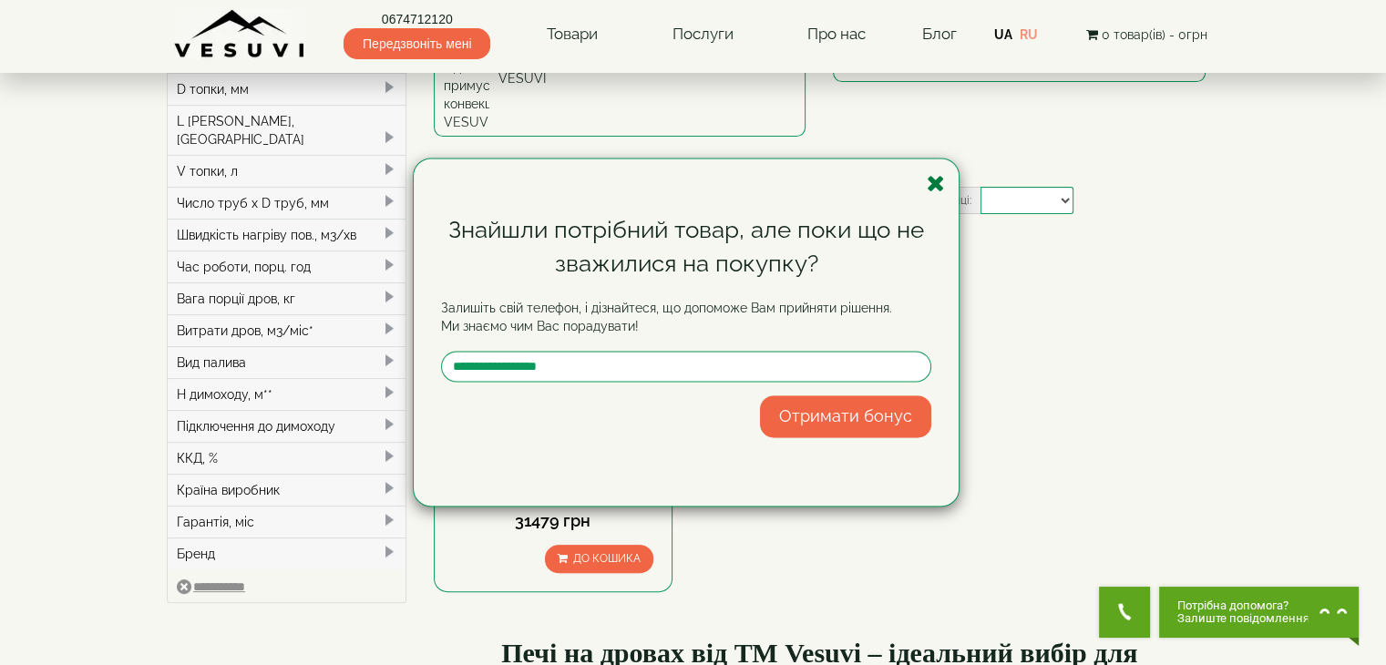
click at [944, 189] on icon "button" at bounding box center [936, 183] width 18 height 23
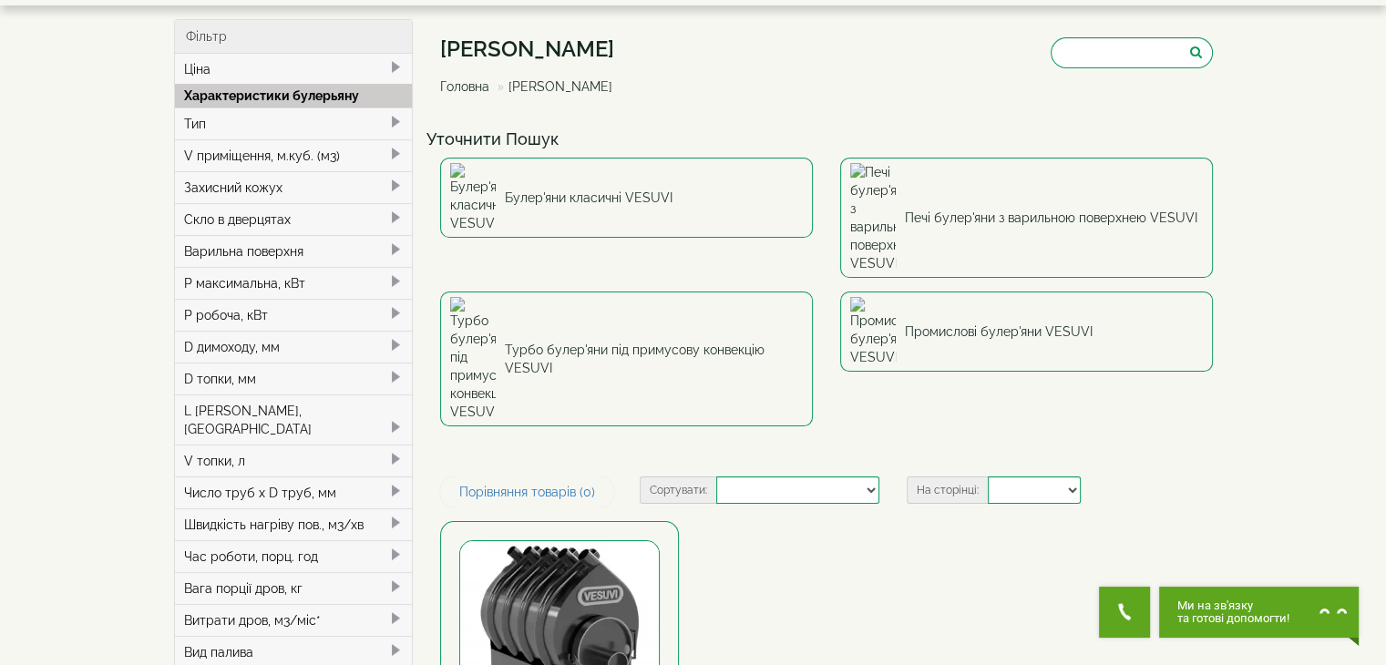
scroll to position [0, 0]
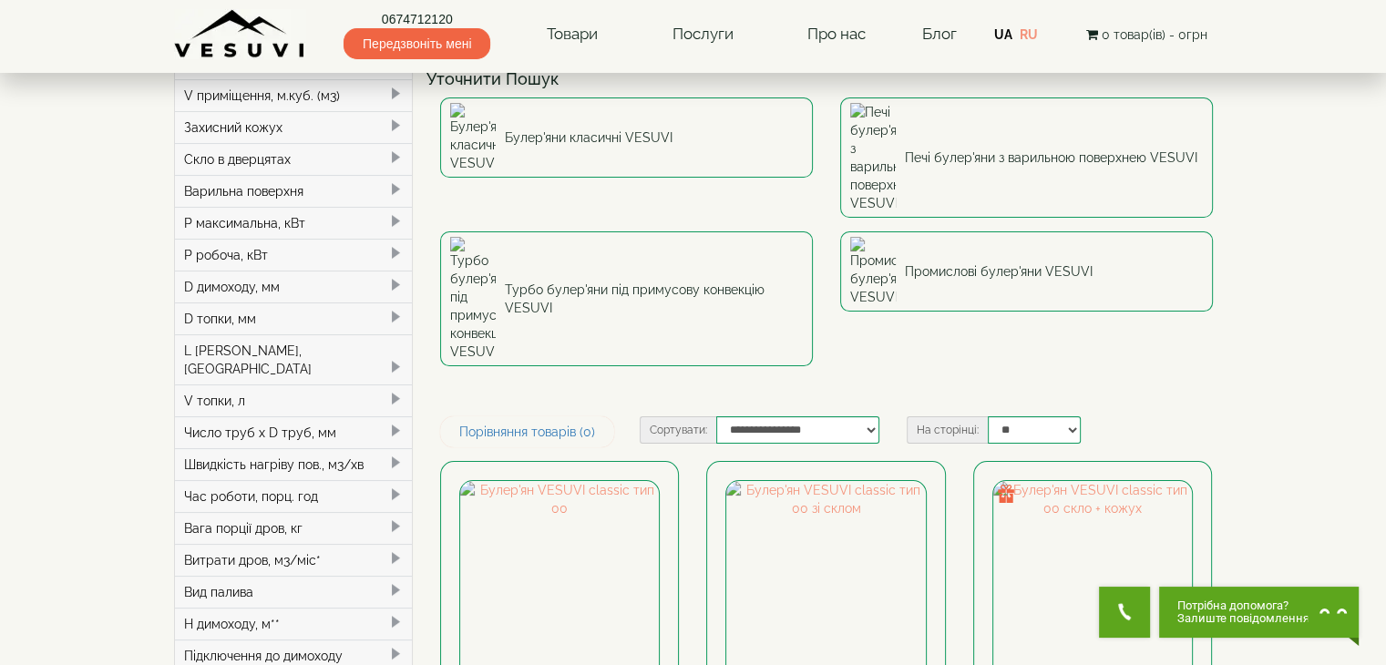
scroll to position [128, 0]
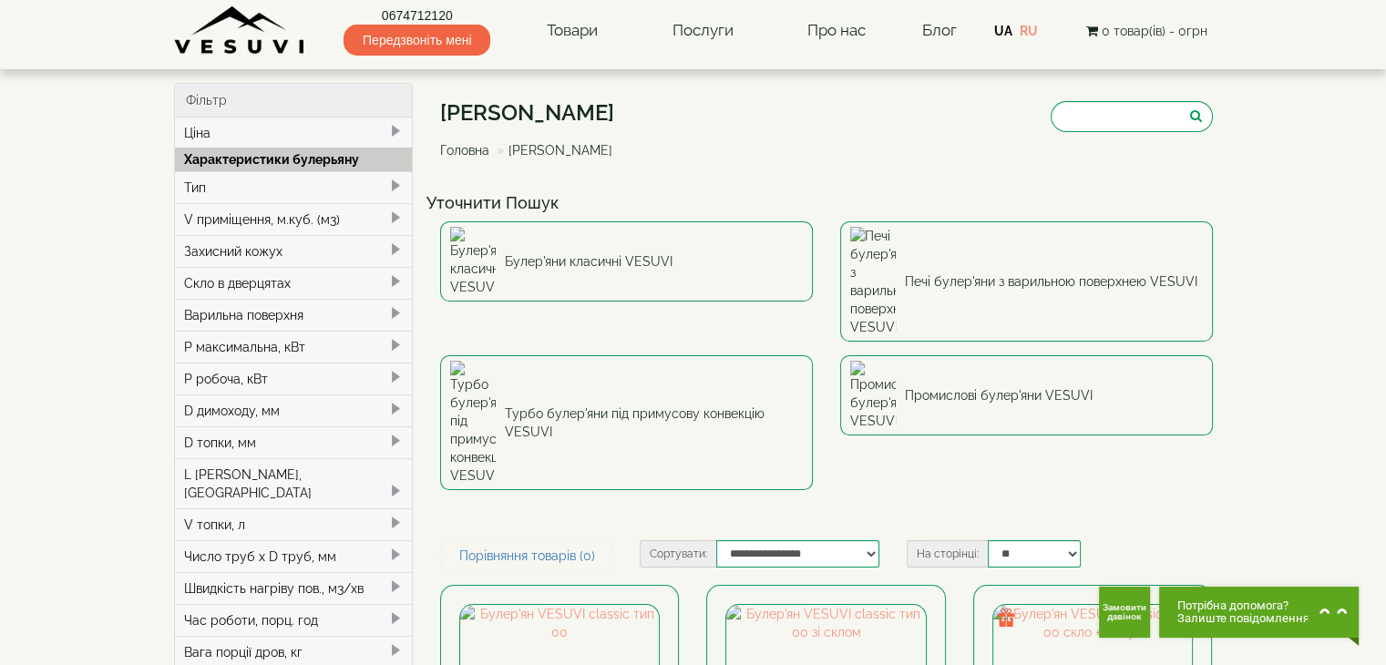
scroll to position [0, 0]
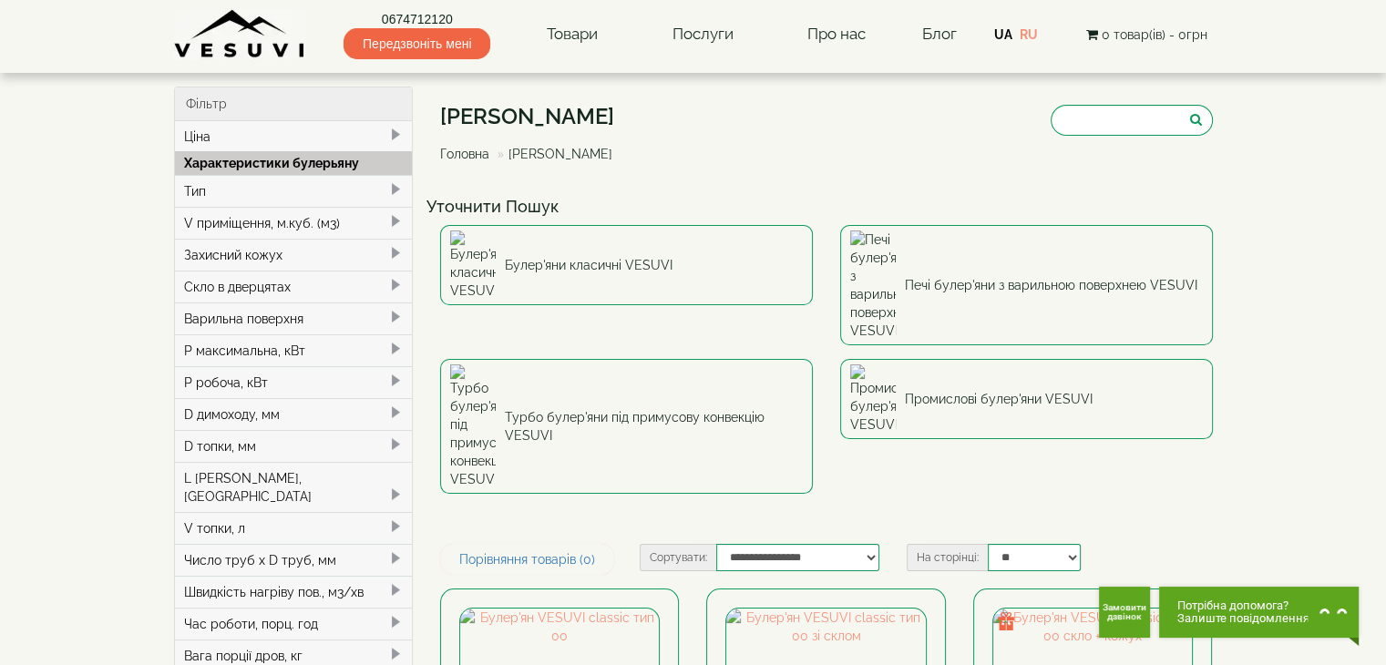
click at [297, 201] on div "Тип" at bounding box center [294, 191] width 238 height 32
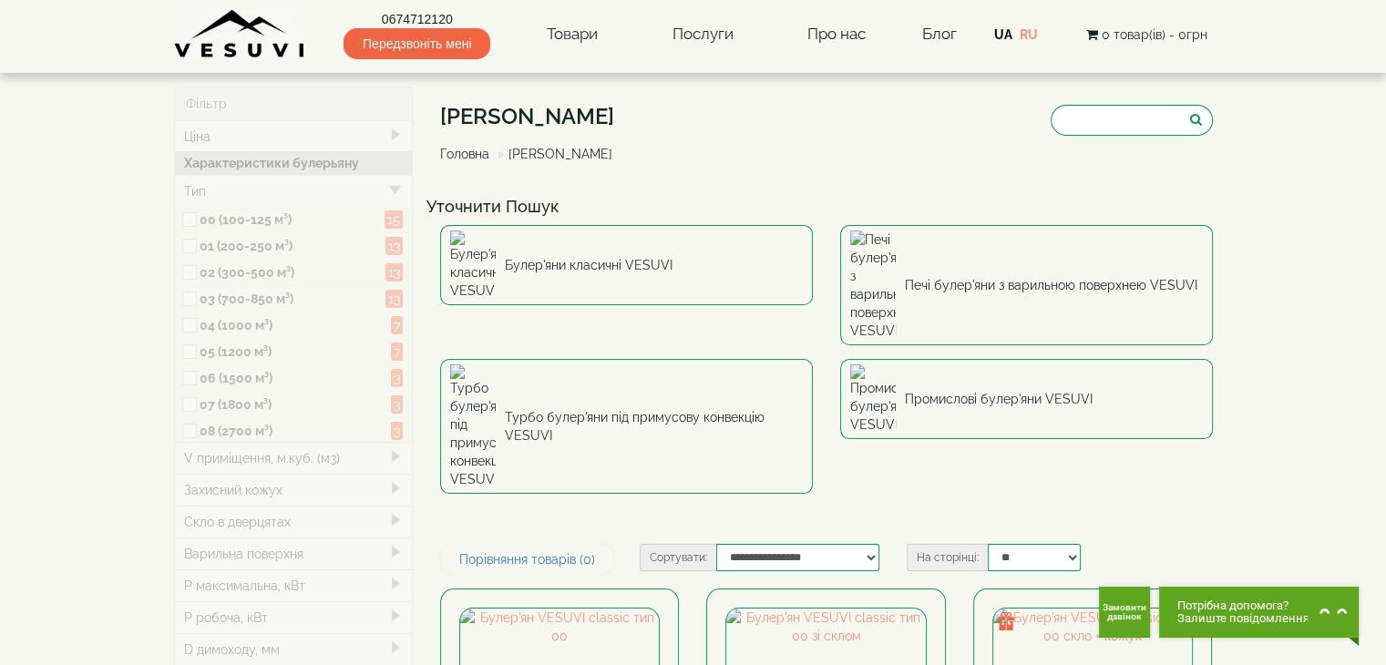
type input "*****"
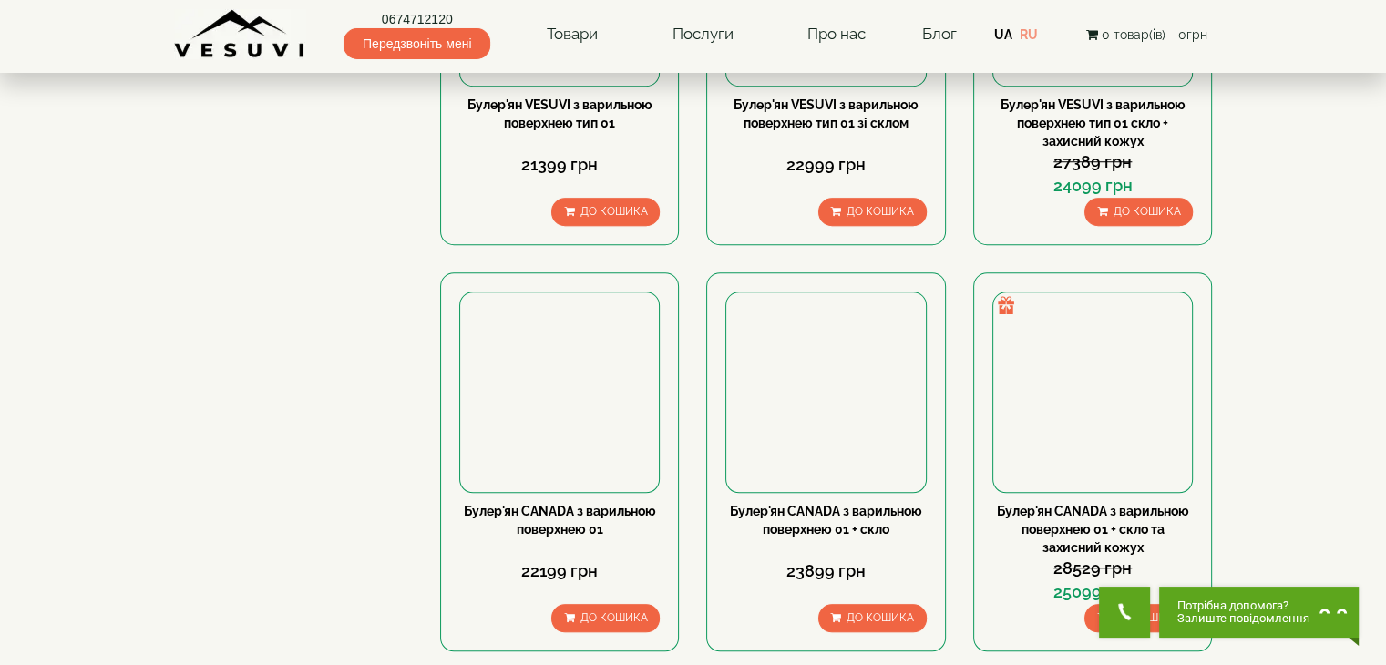
scroll to position [1500, 0]
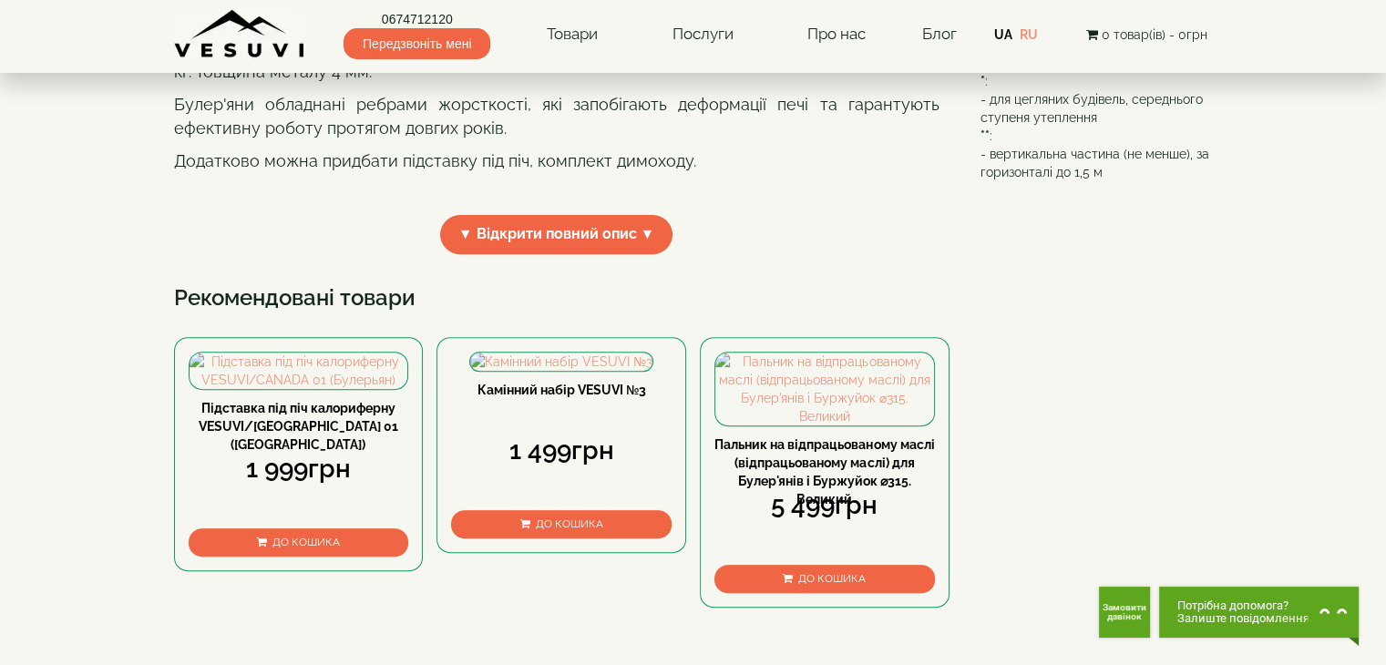
scroll to position [632, 0]
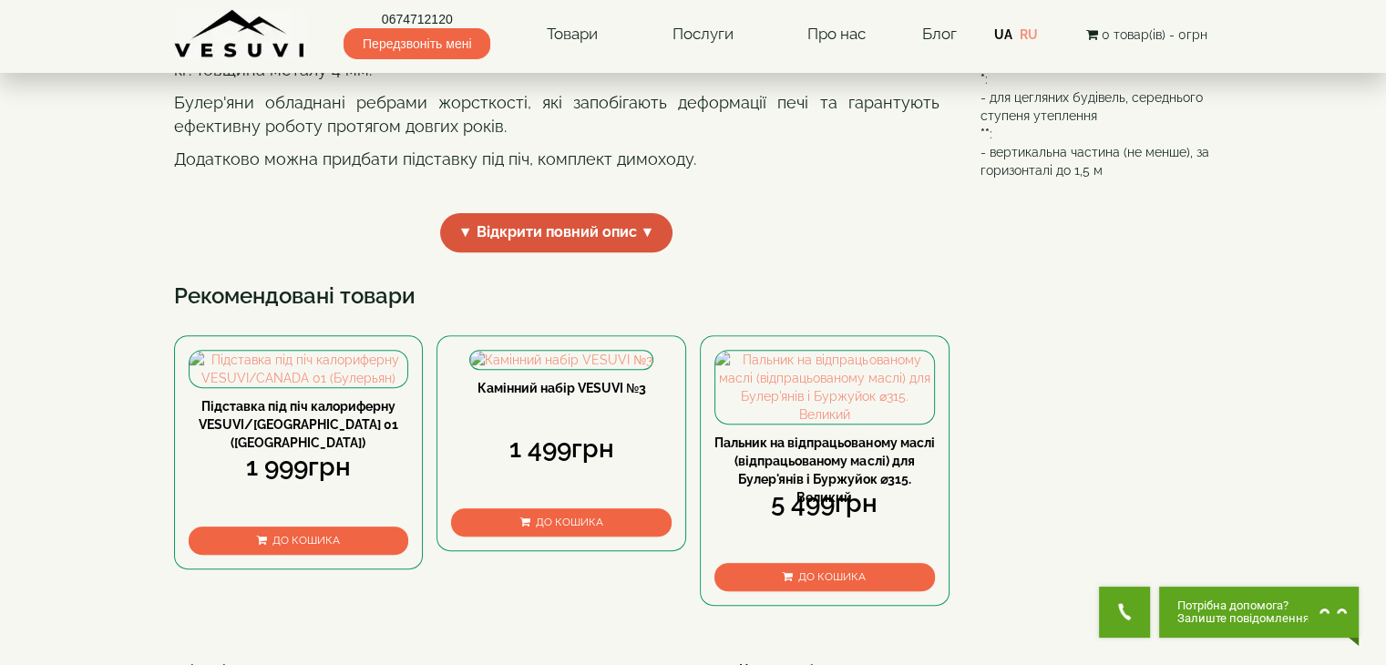
click at [561, 252] on span "▼ Відкрити повний опис ▼" at bounding box center [556, 232] width 233 height 39
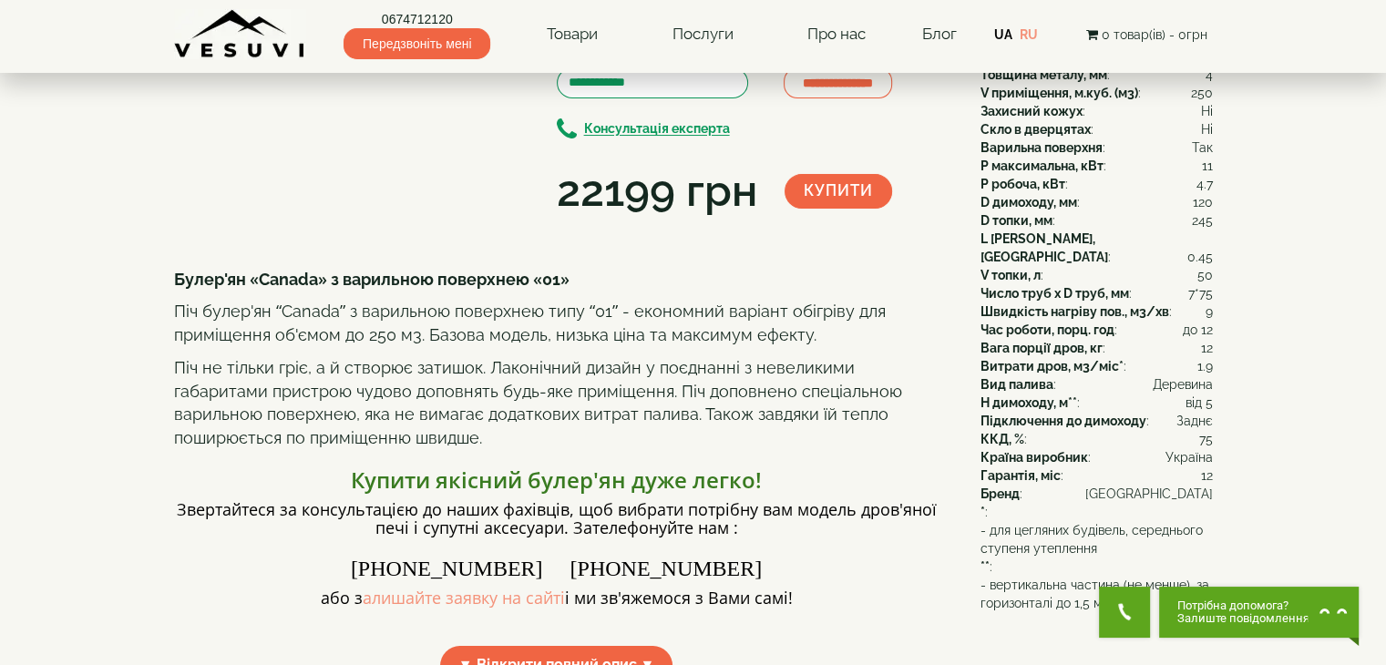
scroll to position [200, 0]
click at [353, 46] on img at bounding box center [342, 8] width 101 height 75
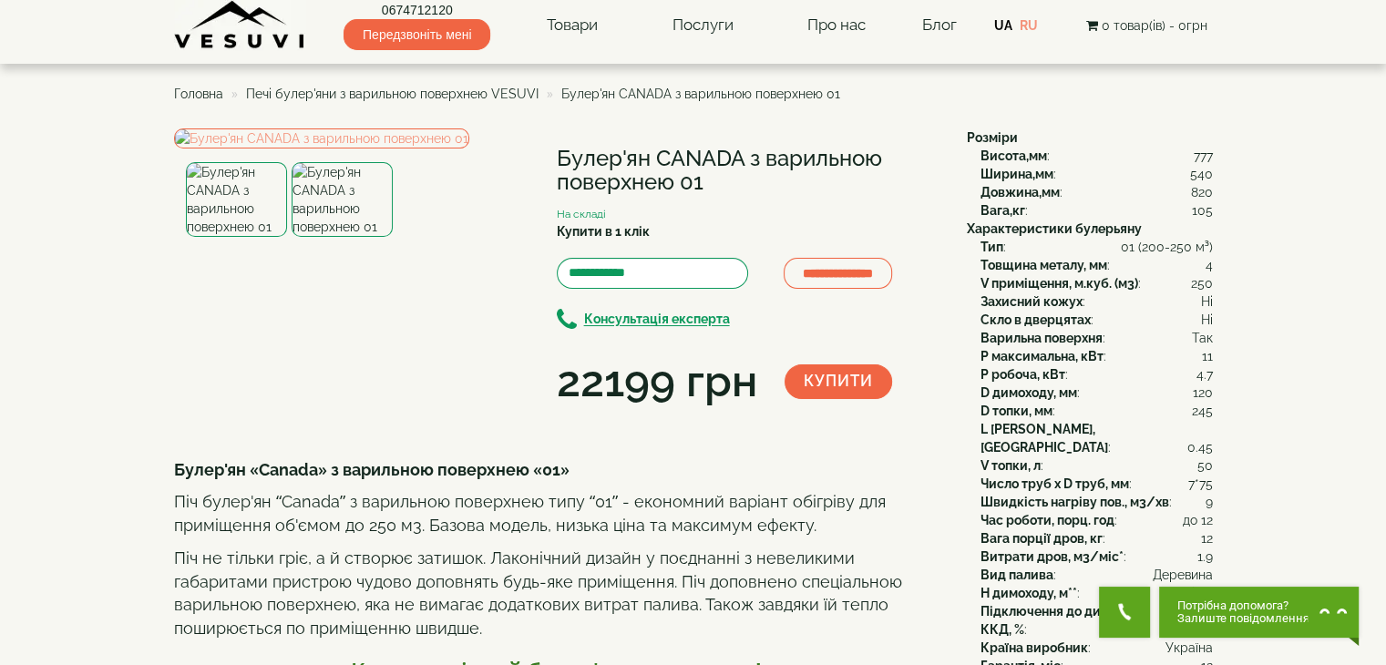
scroll to position [0, 0]
